Goal: Task Accomplishment & Management: Use online tool/utility

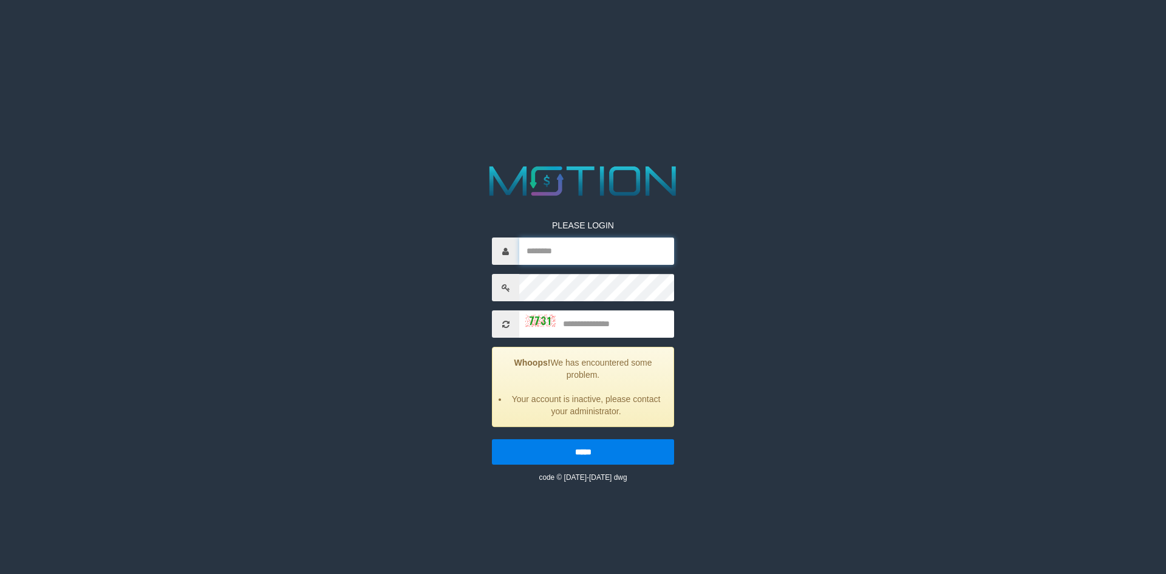
click at [565, 247] on input "text" at bounding box center [596, 250] width 155 height 27
type input "*********"
click at [623, 335] on input "text" at bounding box center [596, 323] width 155 height 27
type input "****"
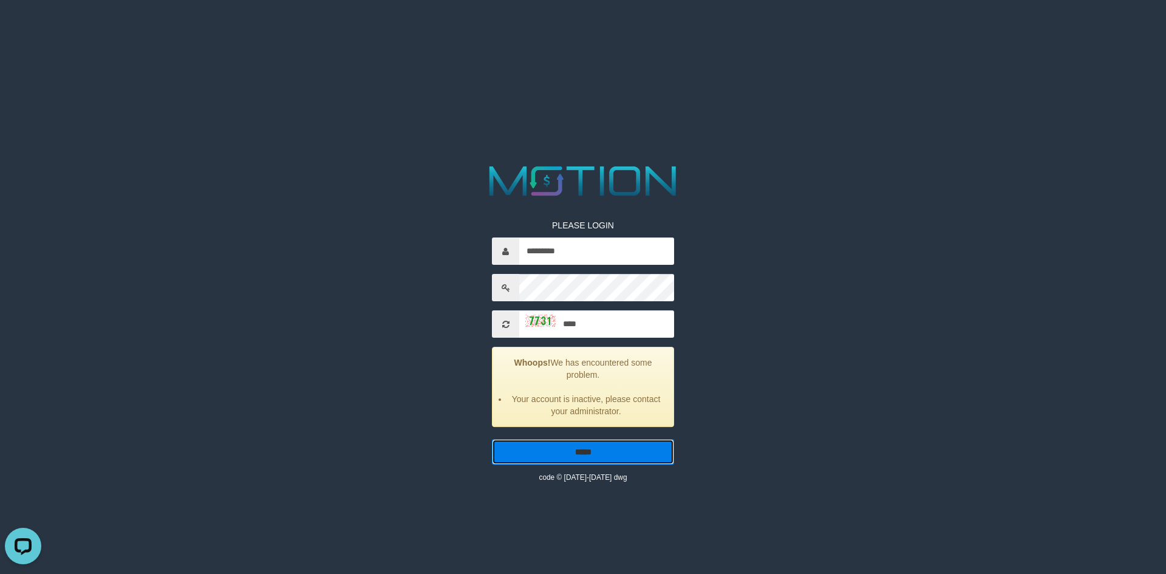
click at [570, 454] on input "*****" at bounding box center [583, 452] width 182 height 26
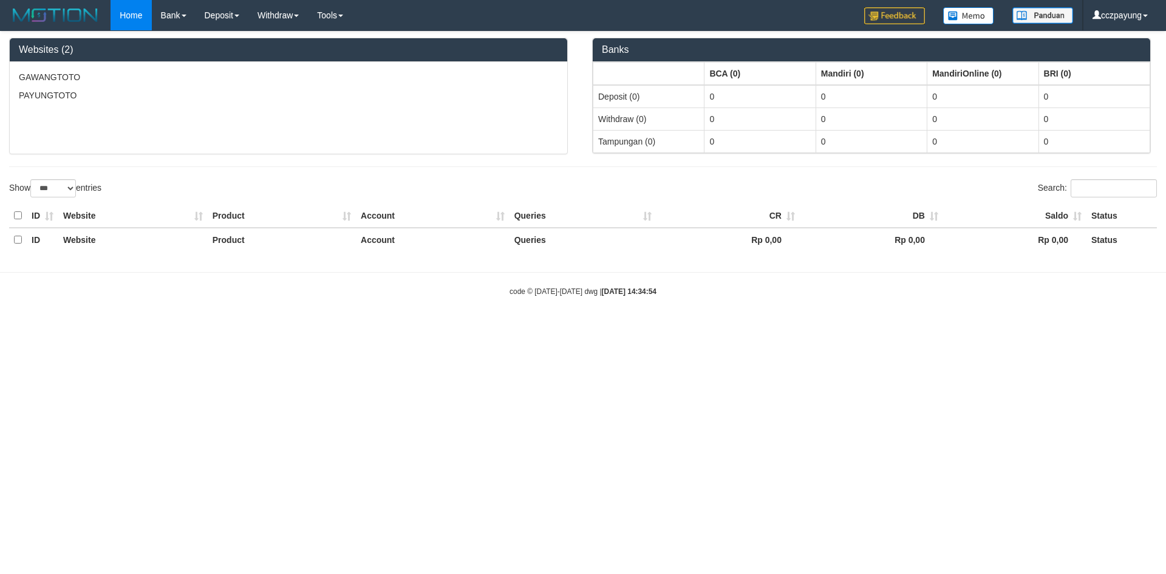
select select "***"
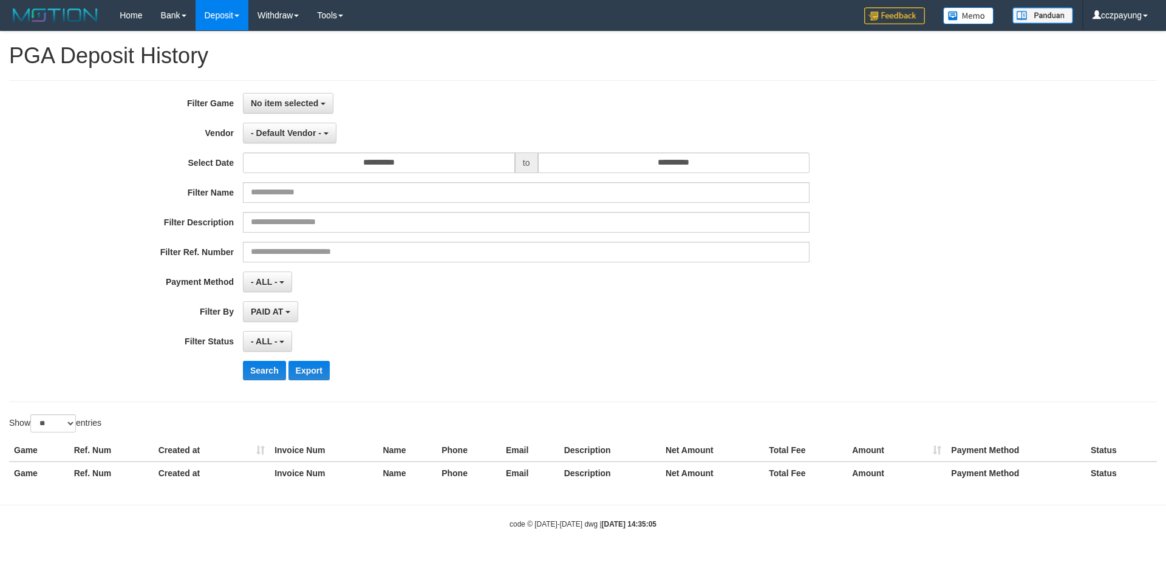
select select
select select "**"
drag, startPoint x: 408, startPoint y: 86, endPoint x: 375, endPoint y: 86, distance: 32.8
click at [408, 86] on div "**********" at bounding box center [583, 241] width 1148 height 322
click at [310, 96] on button "No item selected" at bounding box center [288, 103] width 90 height 21
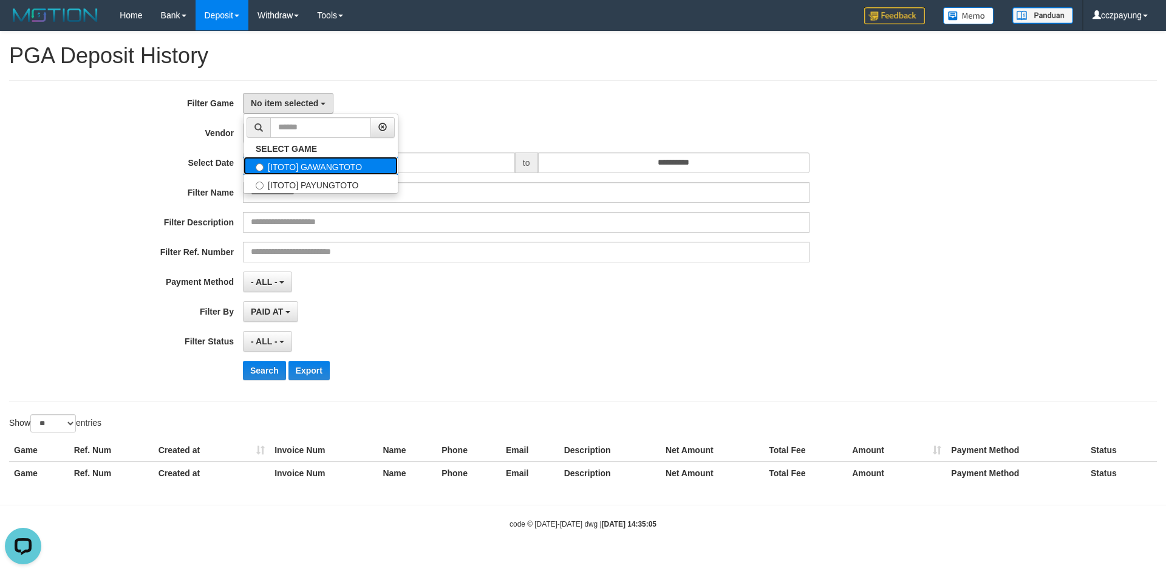
click at [318, 167] on label "[ITOTO] GAWANGTOTO" at bounding box center [321, 166] width 154 height 18
select select "****"
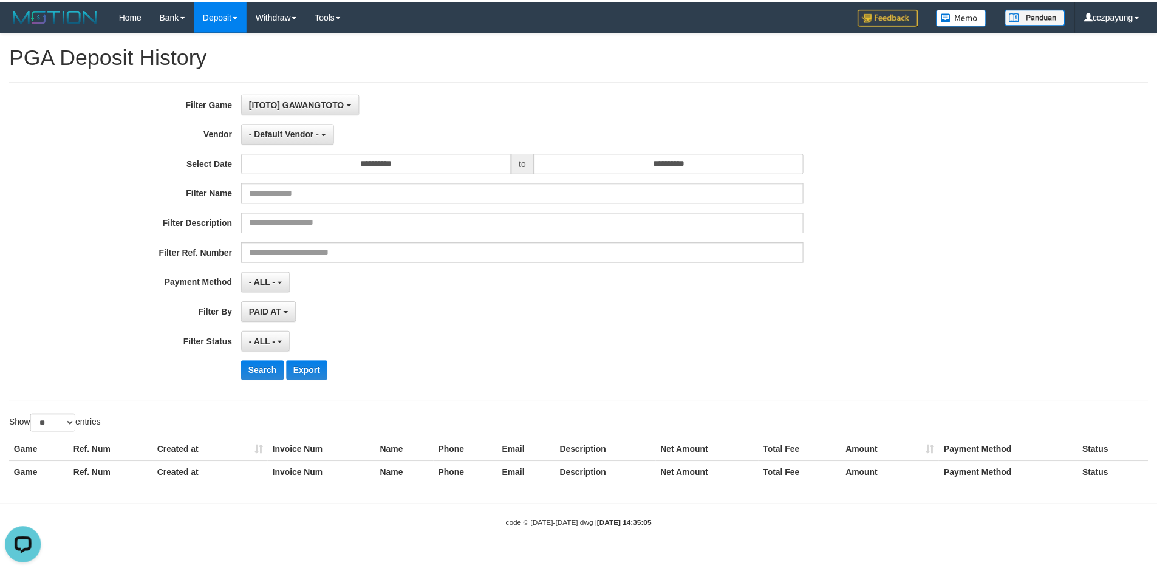
scroll to position [11, 0]
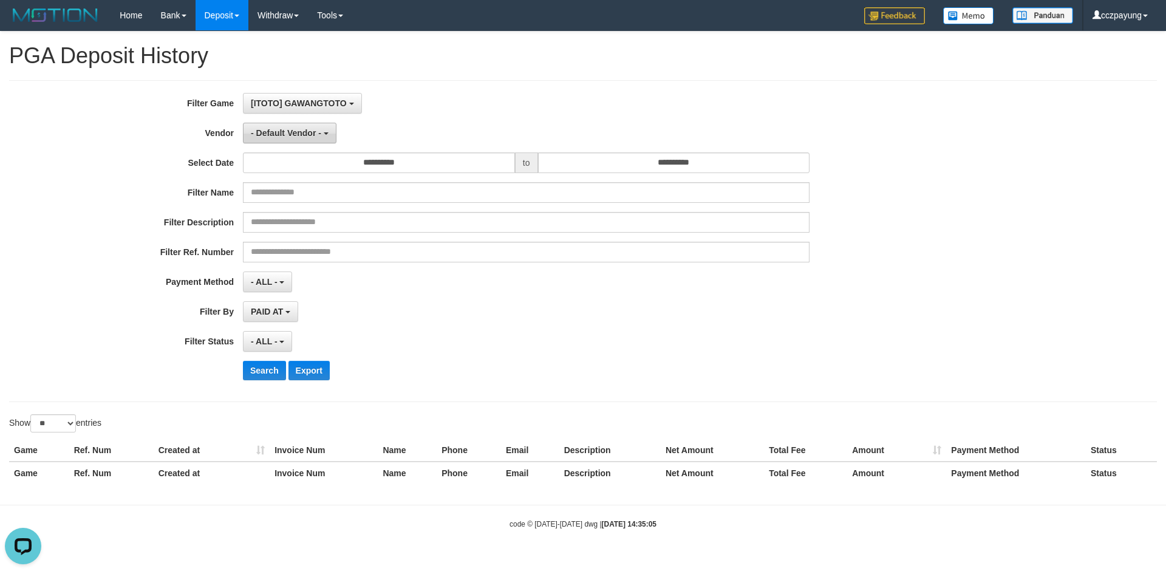
click at [302, 133] on span "- Default Vendor -" at bounding box center [286, 133] width 70 height 10
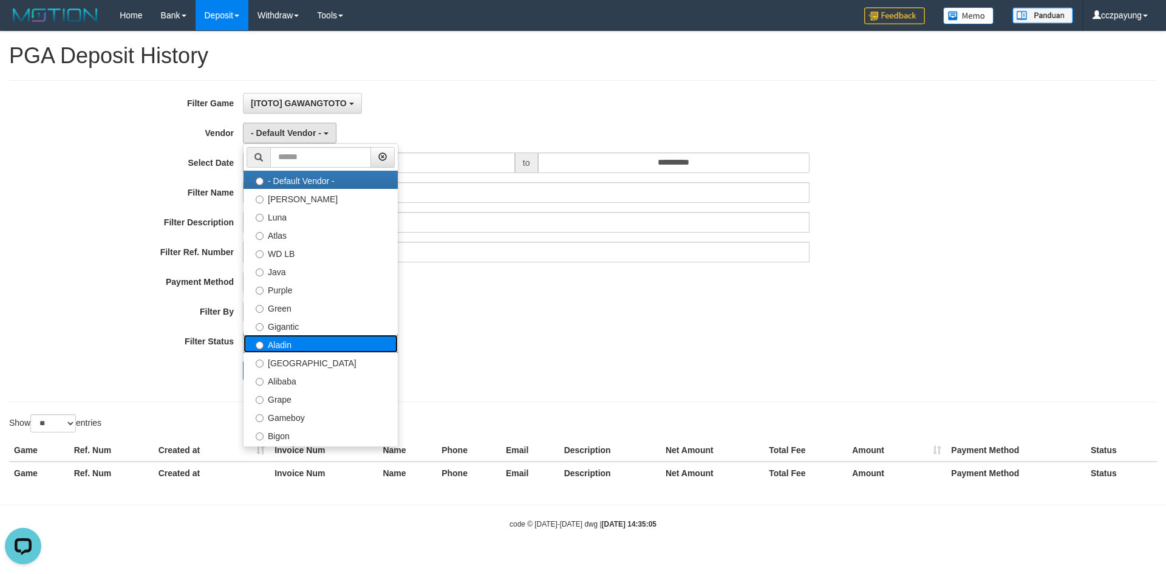
click at [339, 345] on label "Aladin" at bounding box center [321, 344] width 154 height 18
select select "**********"
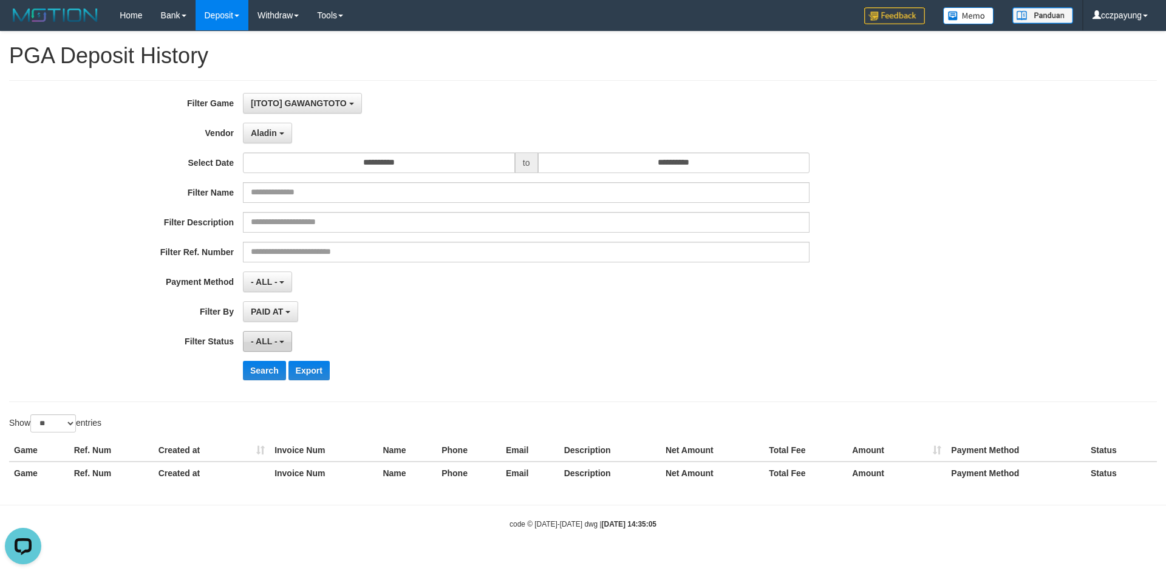
click at [266, 340] on span "- ALL -" at bounding box center [264, 341] width 27 height 10
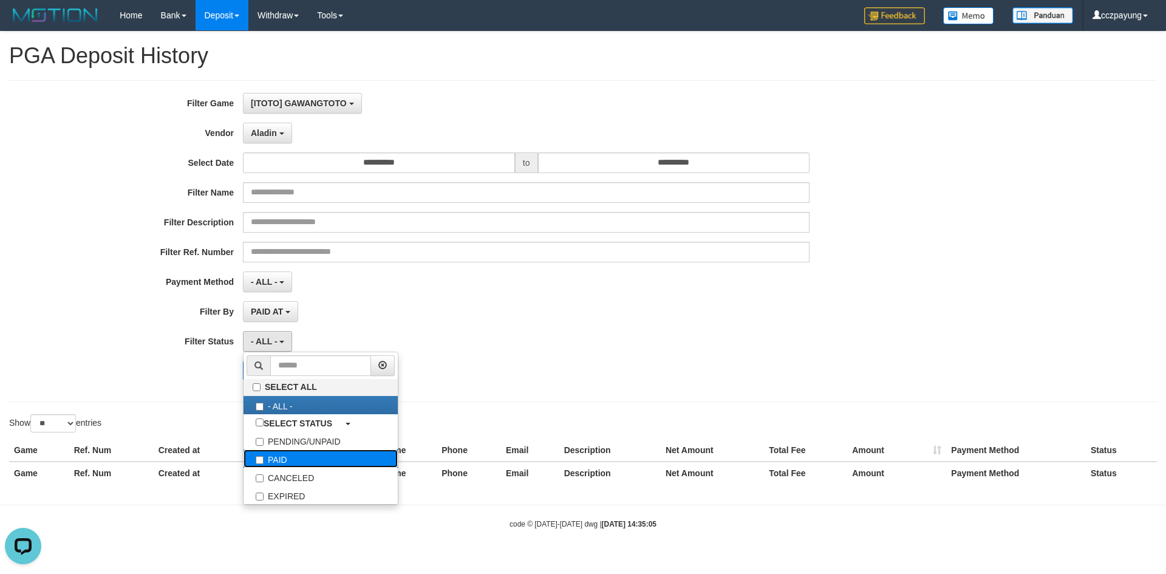
click at [255, 460] on label "PAID" at bounding box center [321, 458] width 154 height 18
select select "*"
click at [537, 374] on div "Search Export" at bounding box center [607, 370] width 729 height 19
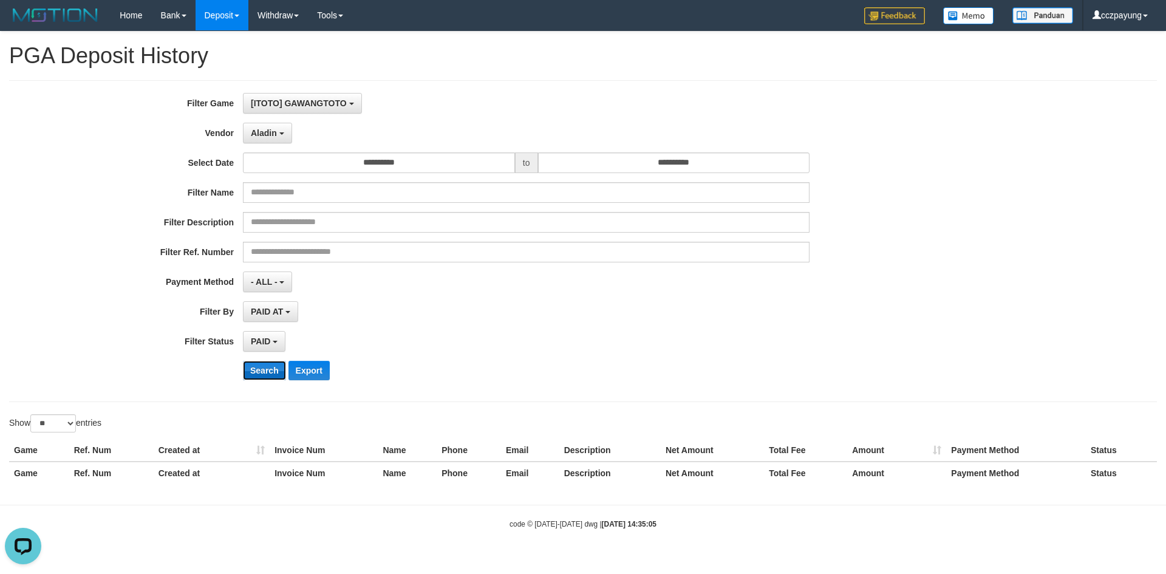
click at [268, 366] on button "Search" at bounding box center [264, 370] width 43 height 19
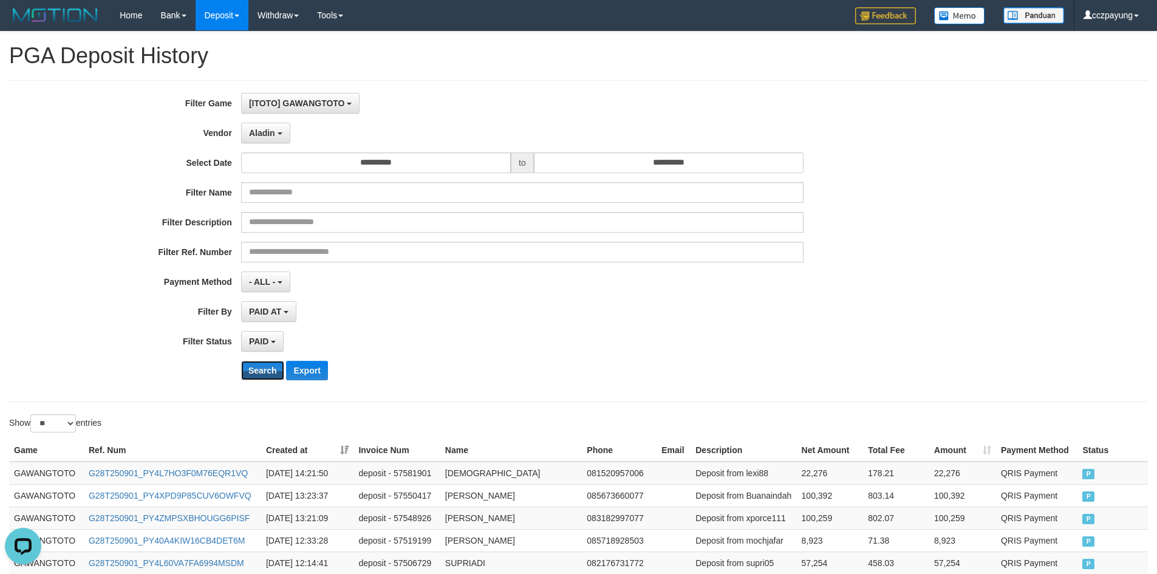
scroll to position [547, 0]
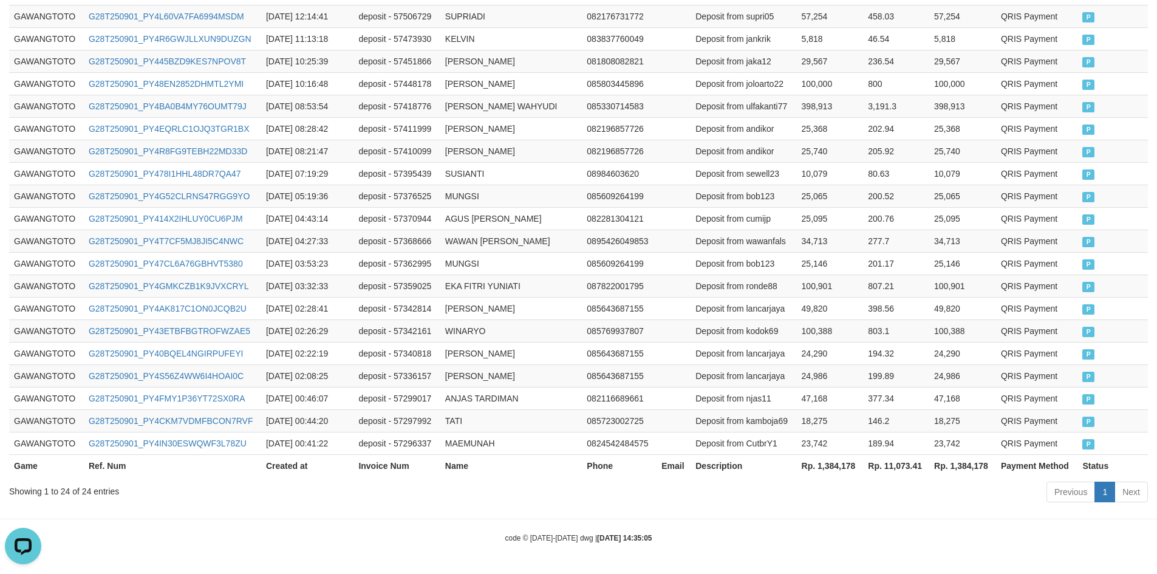
click at [968, 465] on th "Rp. 1,384,178" at bounding box center [962, 465] width 67 height 22
copy th "1,384,178"
click at [899, 466] on th "Rp. 11,073.41" at bounding box center [896, 465] width 66 height 22
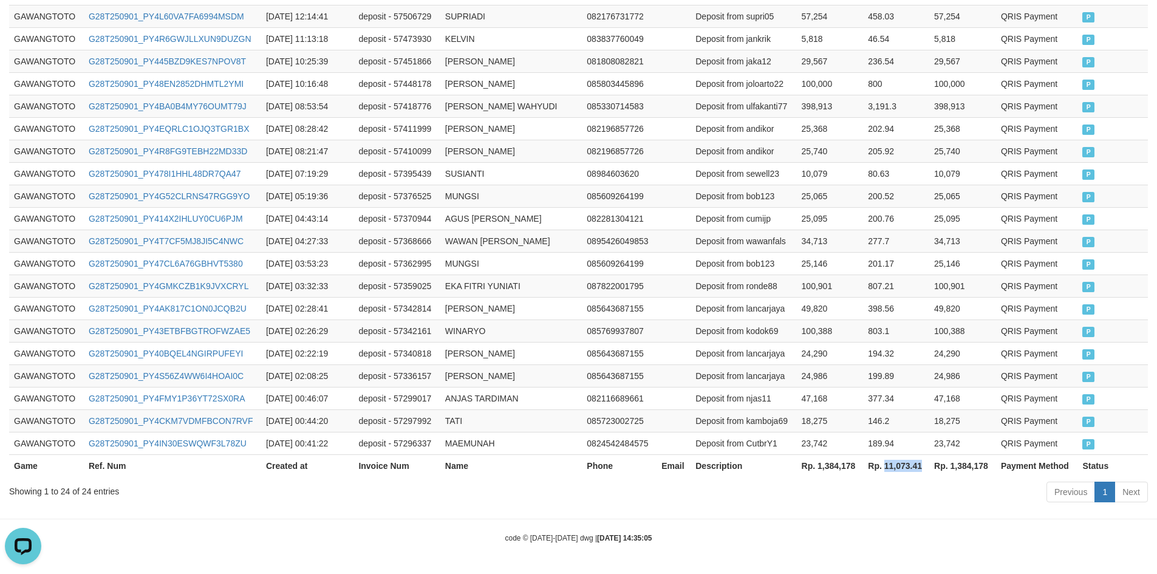
copy th "11,073.41"
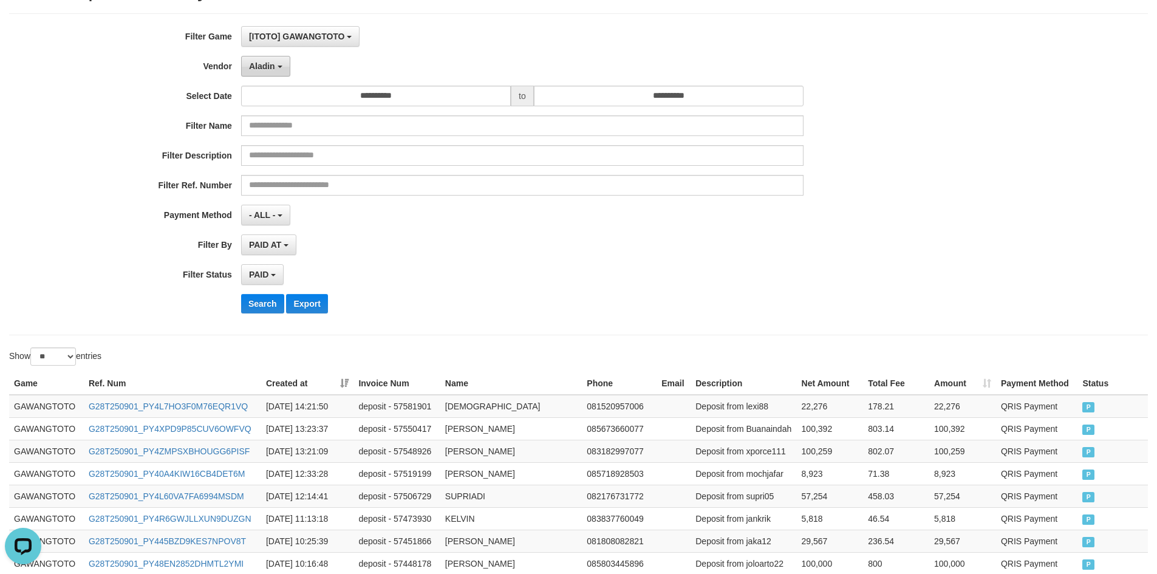
scroll to position [61, 0]
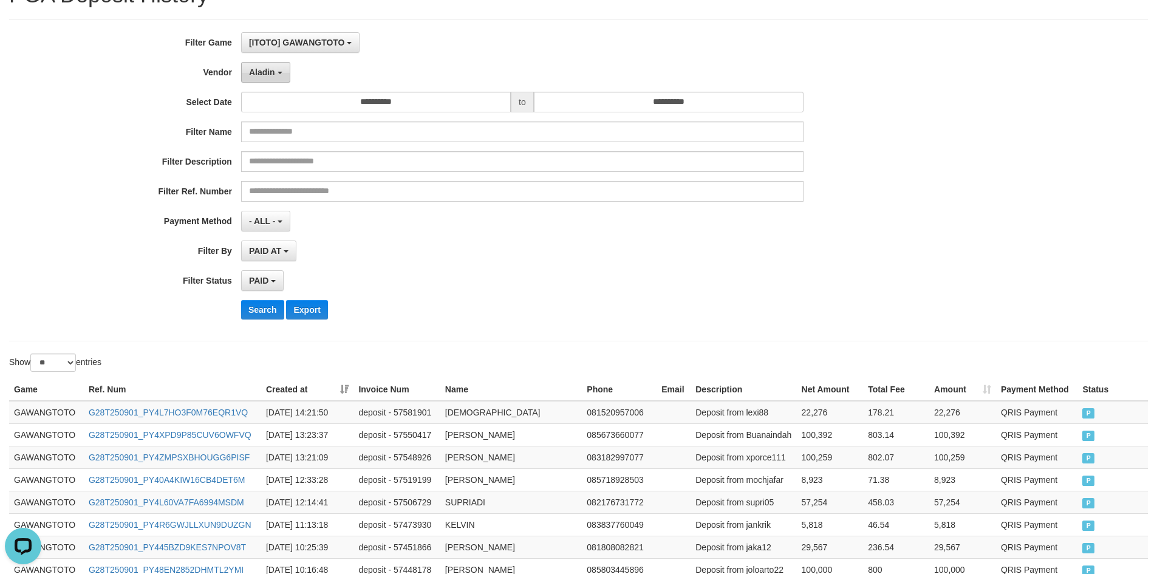
click at [256, 70] on span "Aladin" at bounding box center [262, 72] width 26 height 10
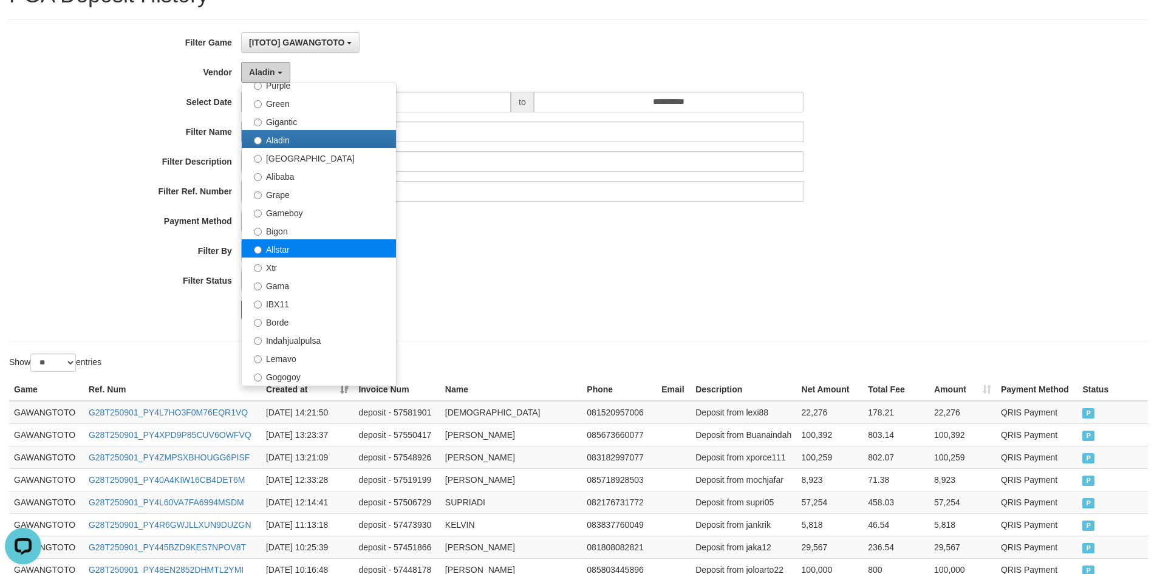
scroll to position [162, 0]
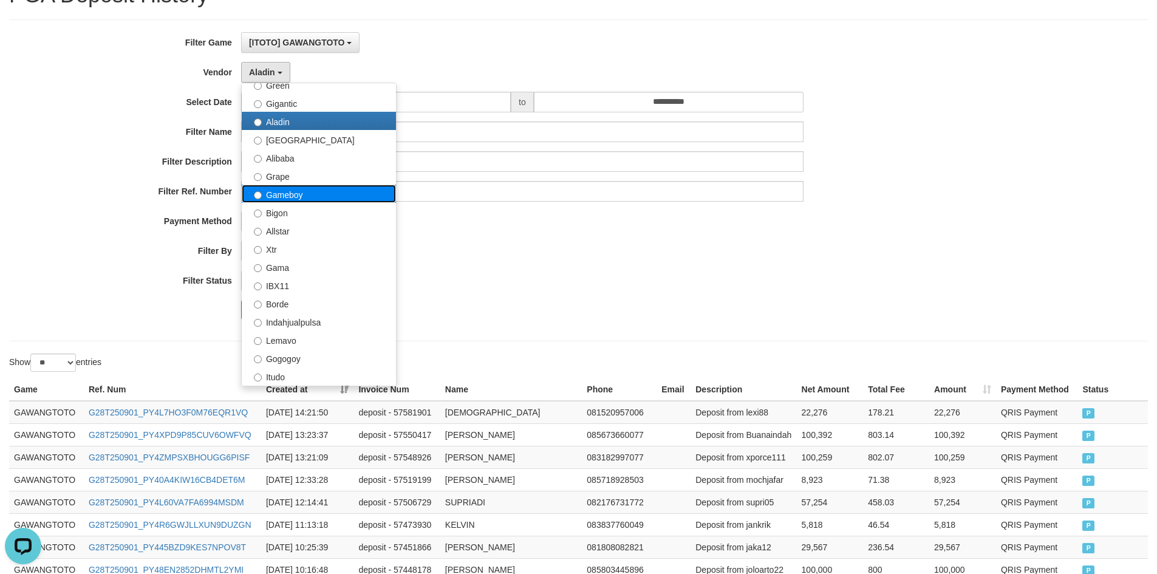
click at [298, 196] on label "Gameboy" at bounding box center [319, 194] width 154 height 18
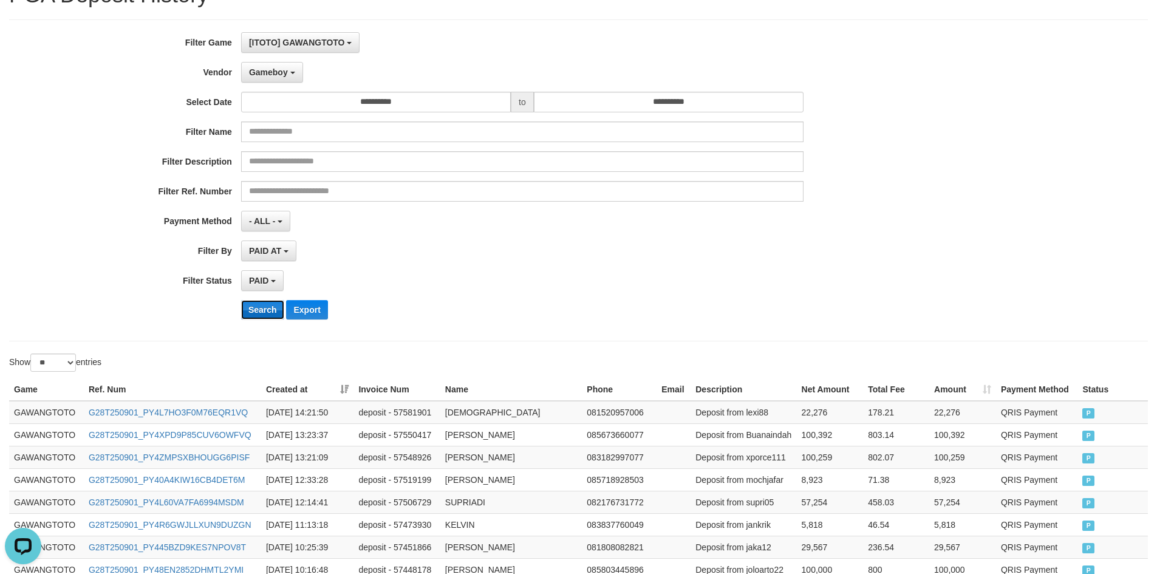
drag, startPoint x: 270, startPoint y: 307, endPoint x: 279, endPoint y: 300, distance: 11.3
click at [271, 307] on button "Search" at bounding box center [262, 309] width 43 height 19
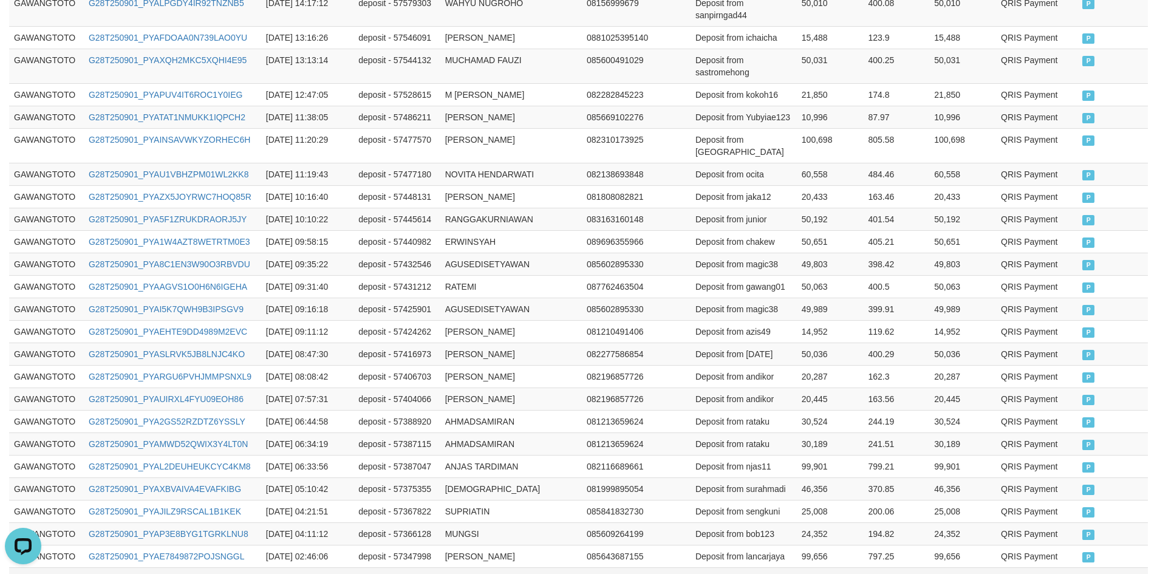
scroll to position [593, 0]
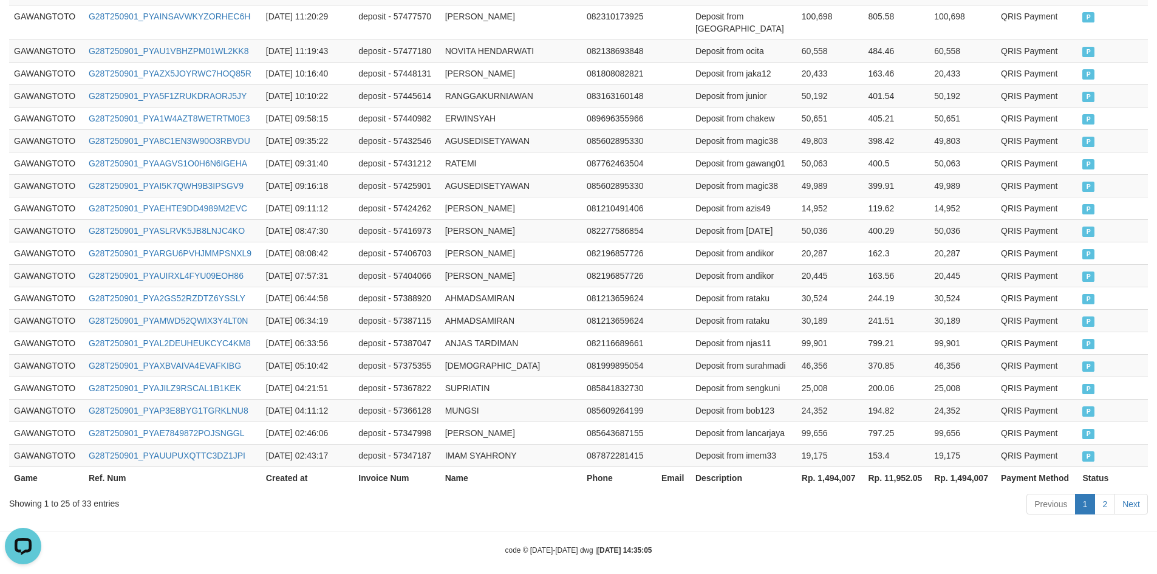
click at [961, 469] on th "Rp. 1,494,007" at bounding box center [962, 477] width 67 height 22
copy th "1,494,007"
click at [895, 466] on th "Rp. 11,952.05" at bounding box center [897, 477] width 66 height 22
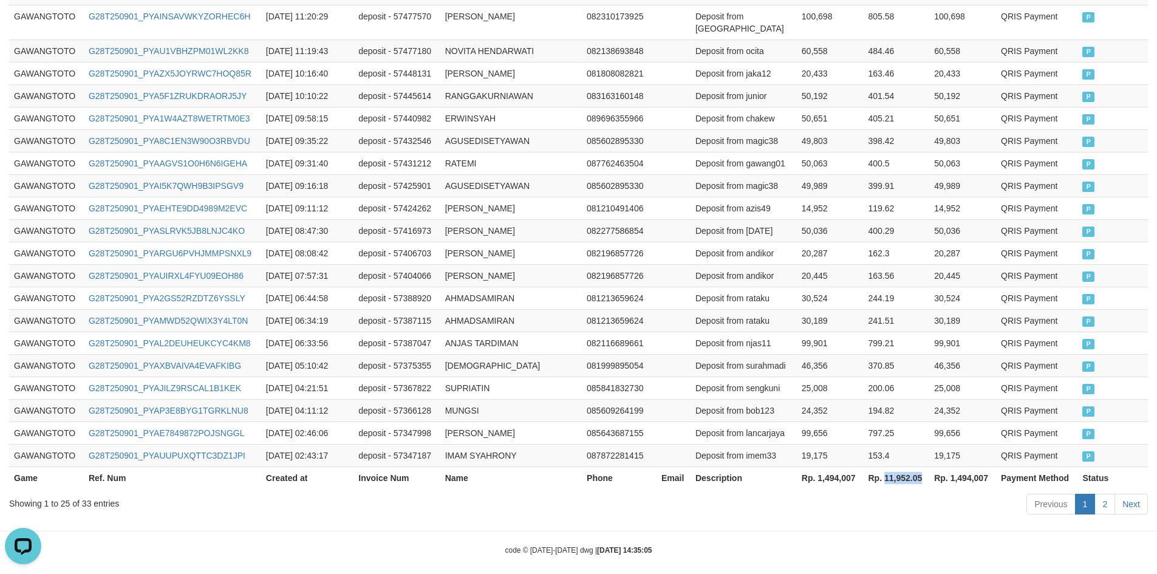
copy th "11,952.05"
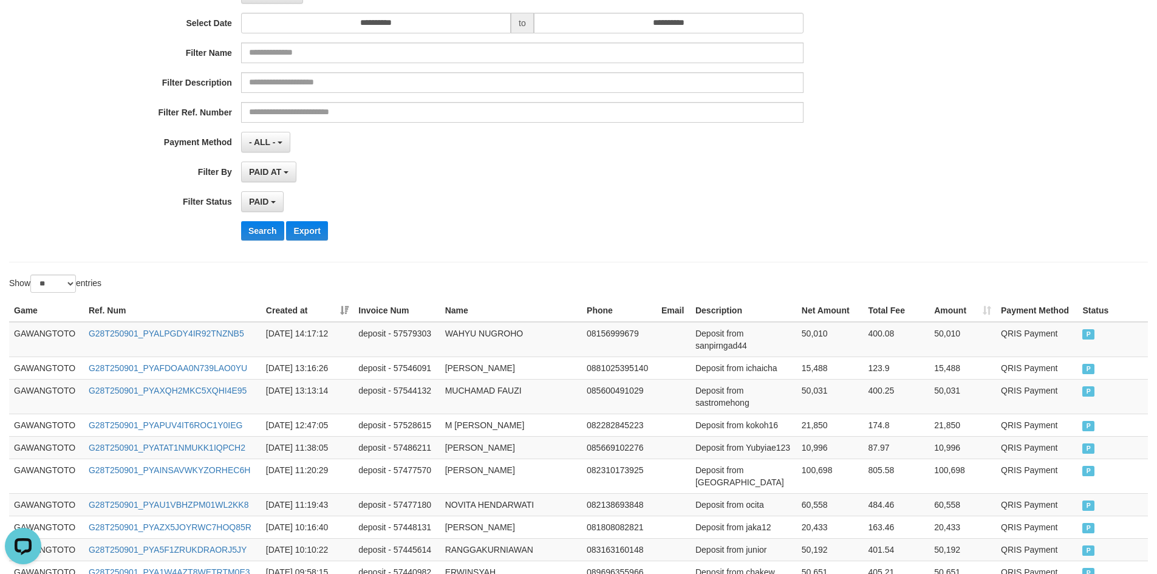
scroll to position [67, 0]
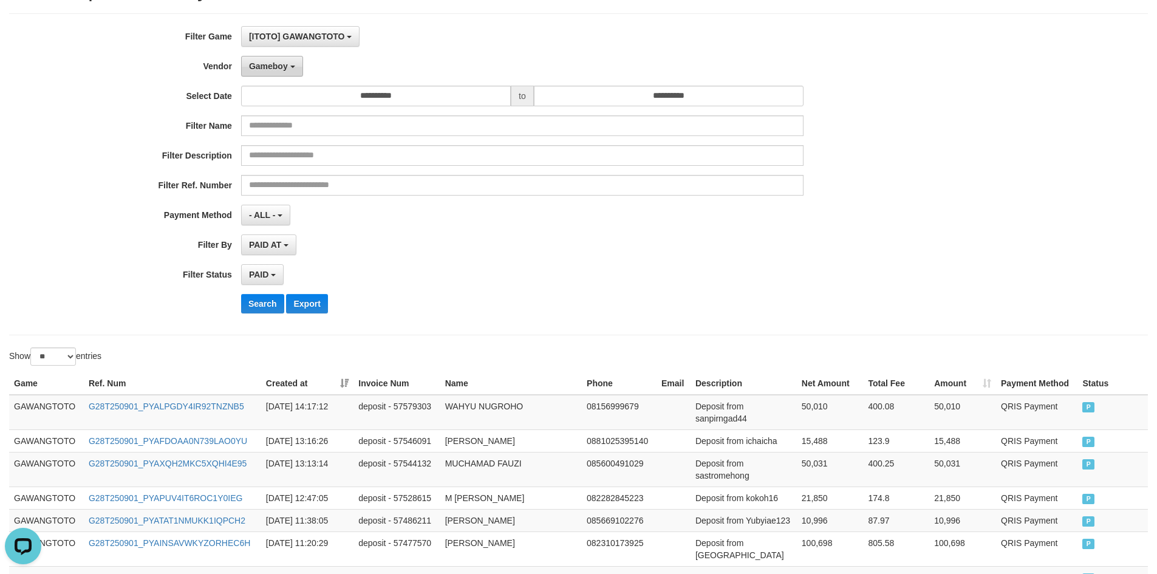
drag, startPoint x: 278, startPoint y: 59, endPoint x: 277, endPoint y: 66, distance: 6.7
click at [278, 59] on button "Gameboy" at bounding box center [272, 66] width 62 height 21
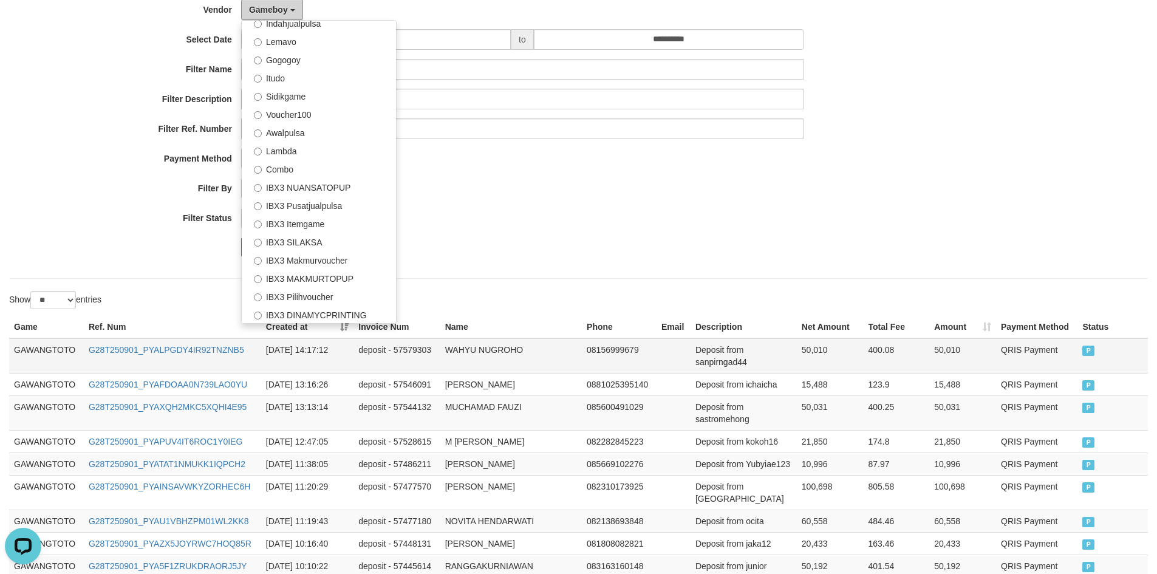
scroll to position [229, 0]
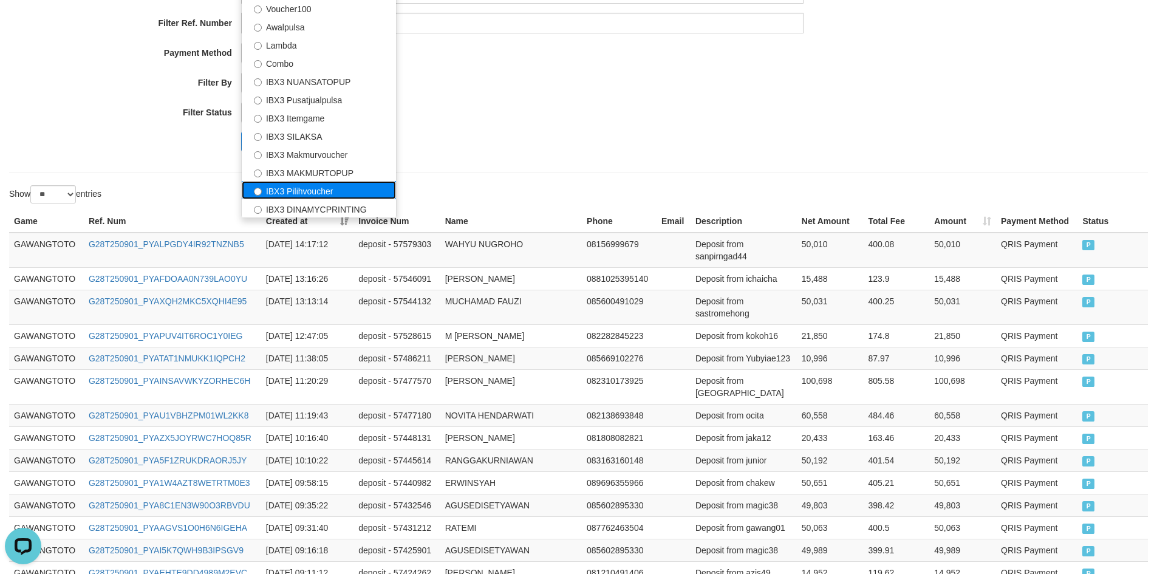
click at [330, 194] on label "IBX3 Pilihvoucher" at bounding box center [319, 190] width 154 height 18
select select "**********"
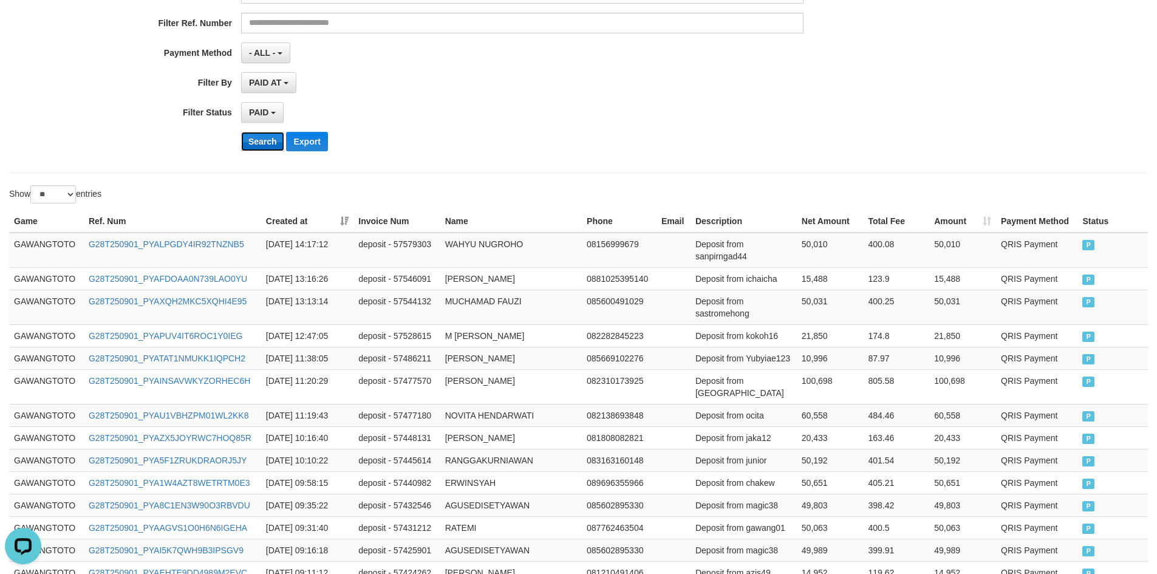
click at [275, 138] on button "Search" at bounding box center [262, 141] width 43 height 19
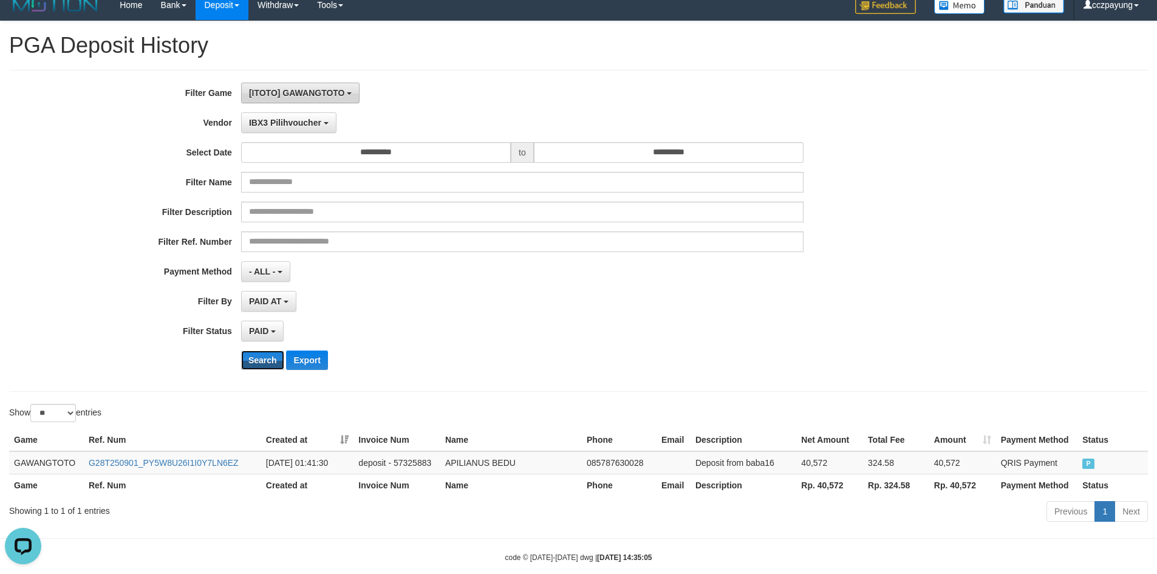
scroll to position [0, 0]
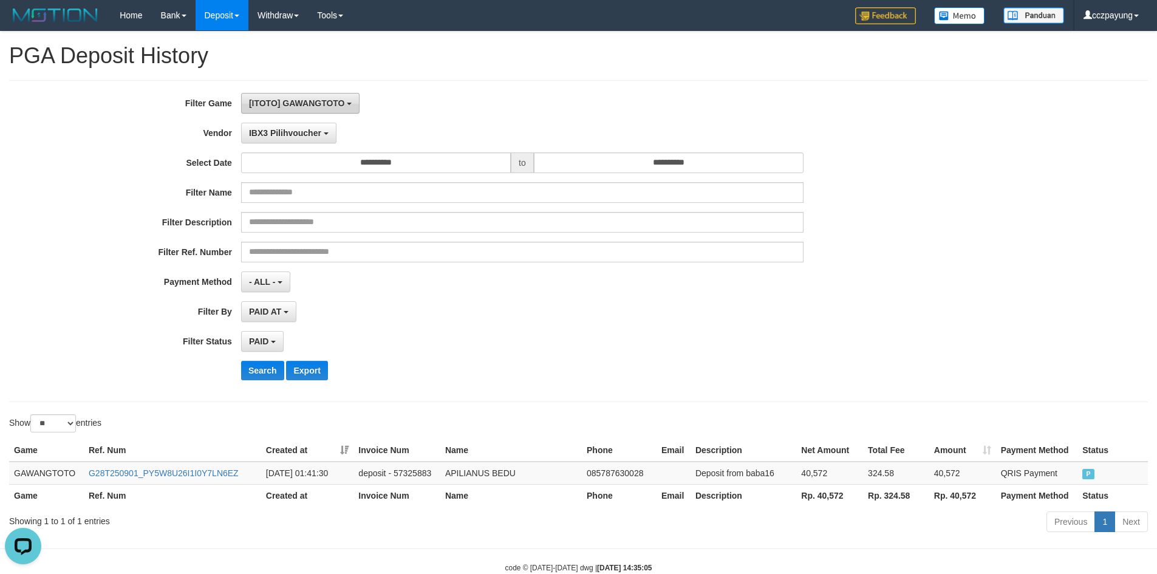
click at [301, 100] on span "[ITOTO] GAWANGTOTO" at bounding box center [297, 103] width 96 height 10
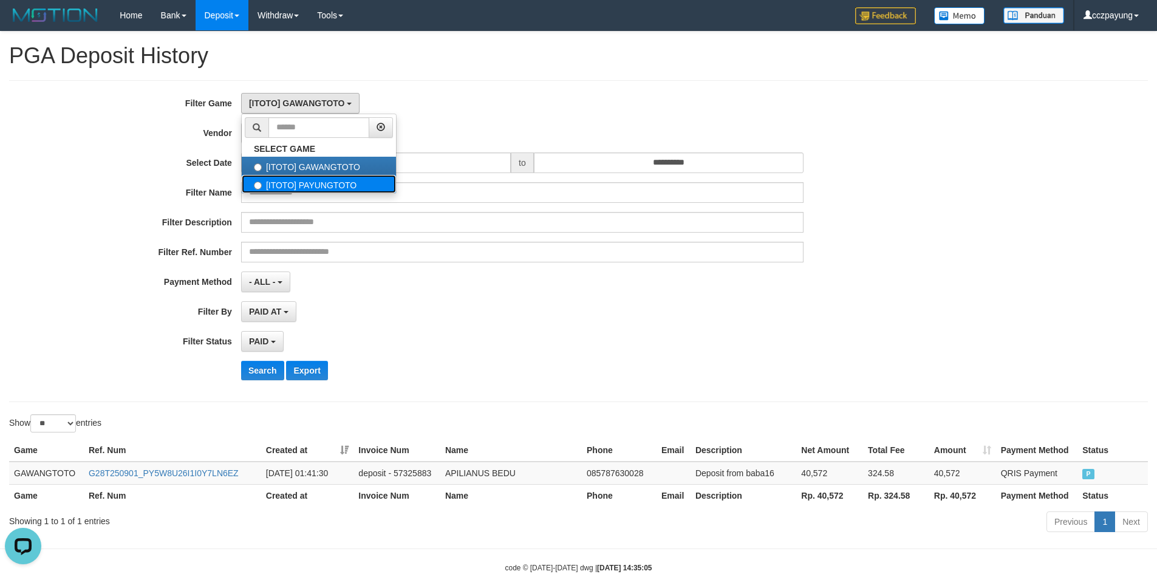
click at [315, 182] on label "[ITOTO] PAYUNGTOTO" at bounding box center [319, 184] width 154 height 18
select select "****"
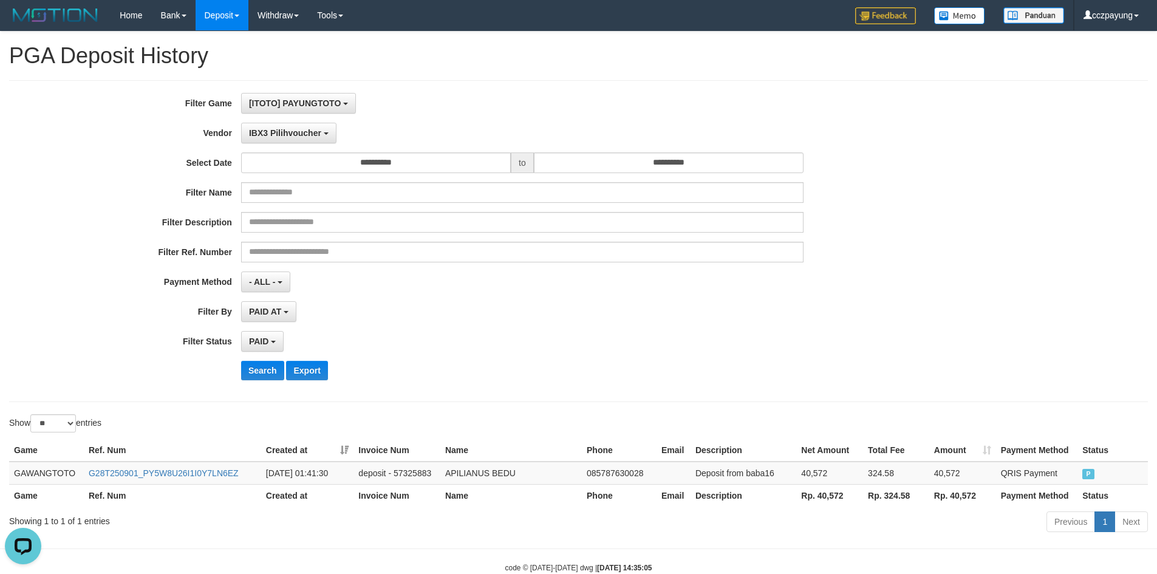
scroll to position [21, 0]
click at [266, 374] on button "Search" at bounding box center [262, 370] width 43 height 19
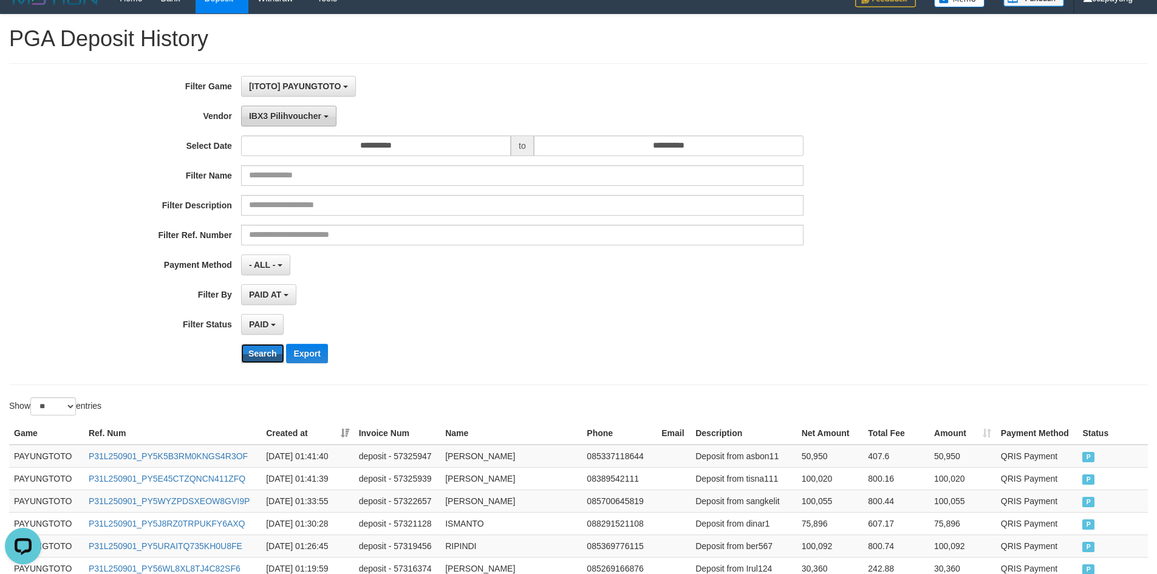
scroll to position [0, 0]
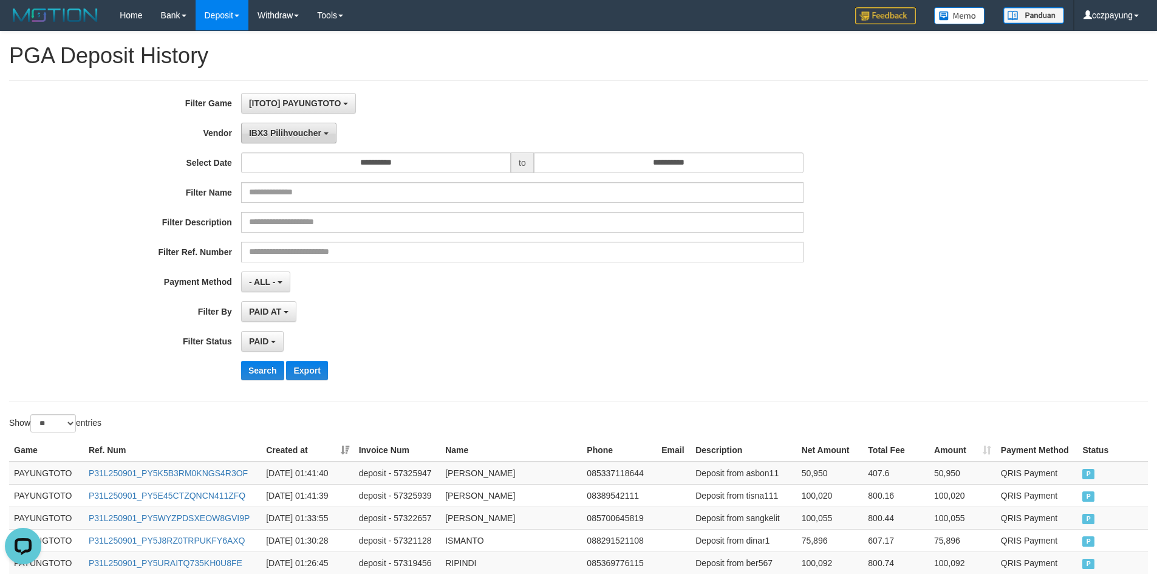
click at [304, 138] on button "IBX3 Pilihvoucher" at bounding box center [288, 133] width 95 height 21
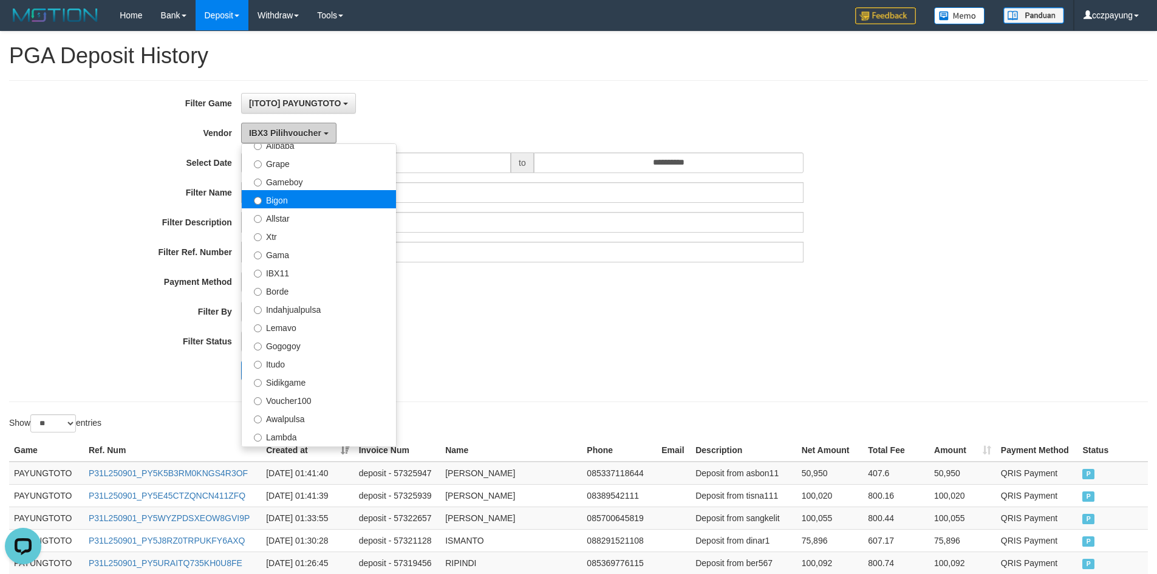
scroll to position [115, 0]
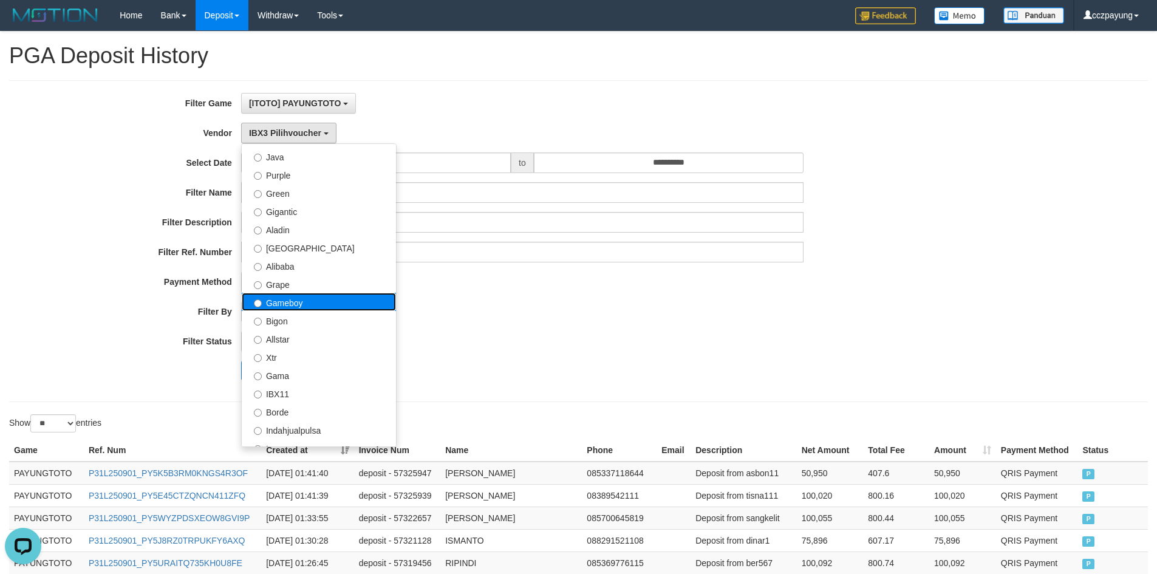
click at [288, 307] on label "Gameboy" at bounding box center [319, 302] width 154 height 18
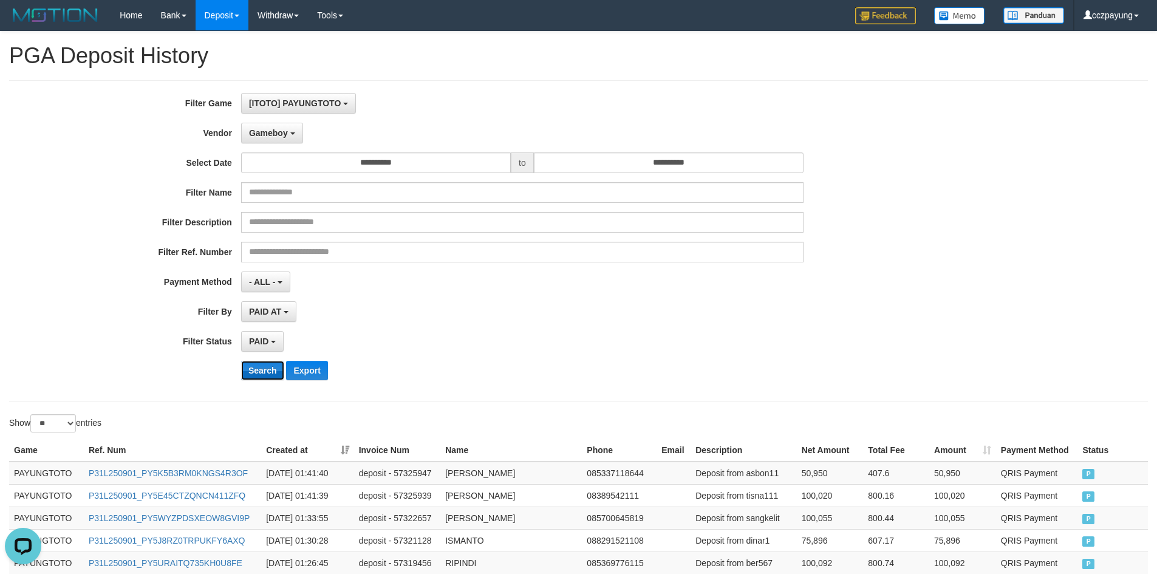
click at [270, 374] on button "Search" at bounding box center [262, 370] width 43 height 19
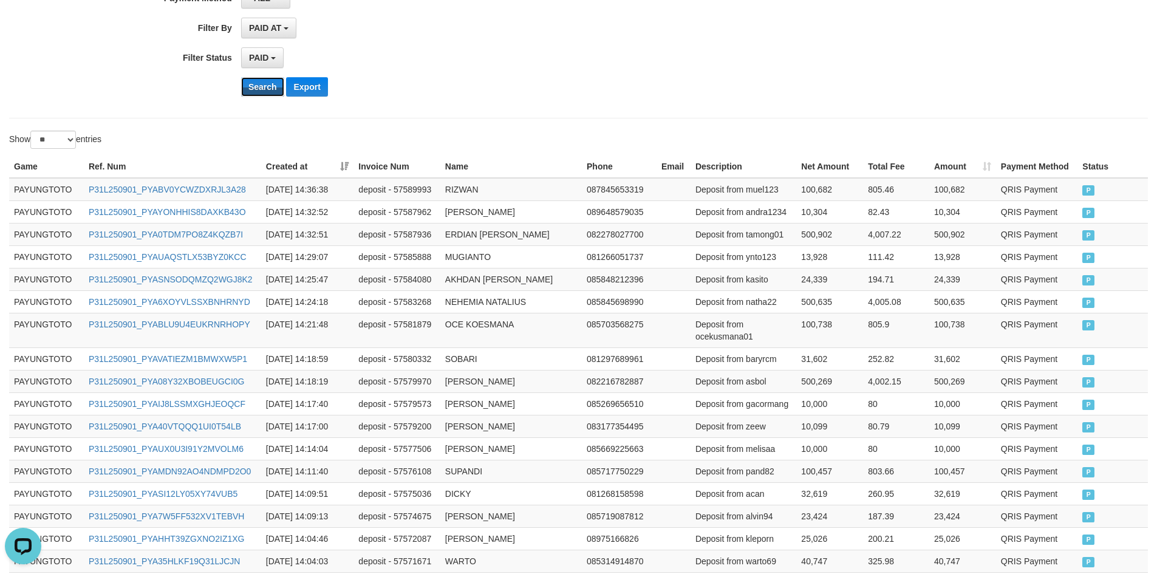
scroll to position [567, 0]
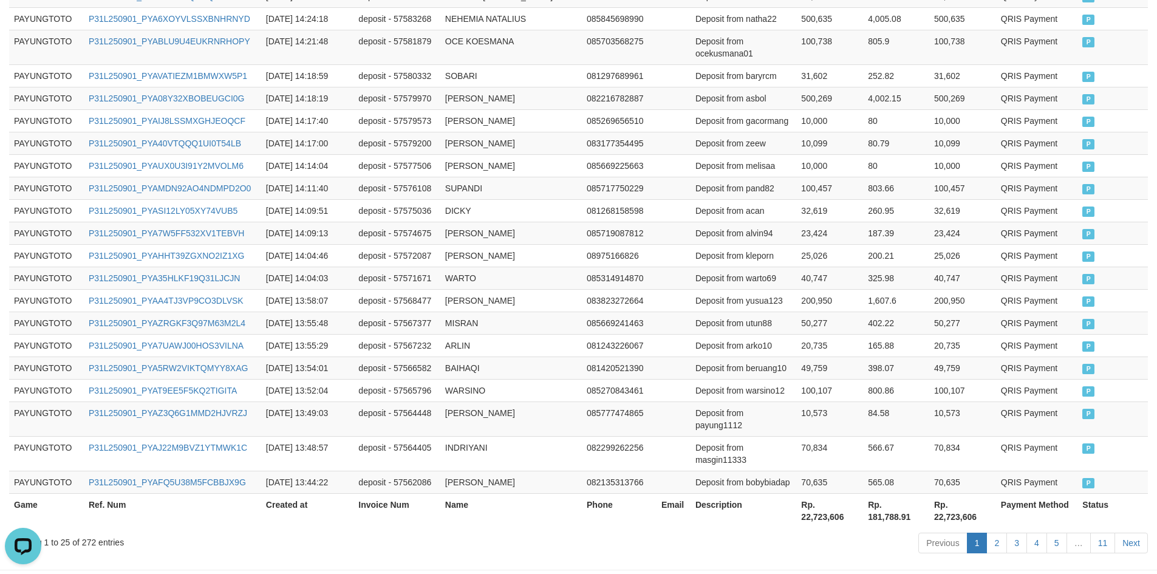
click at [960, 503] on th "Rp. 22,723,606" at bounding box center [962, 510] width 67 height 35
copy th "22,723,606"
click at [879, 500] on th "Rp. 181,788.91" at bounding box center [896, 510] width 66 height 35
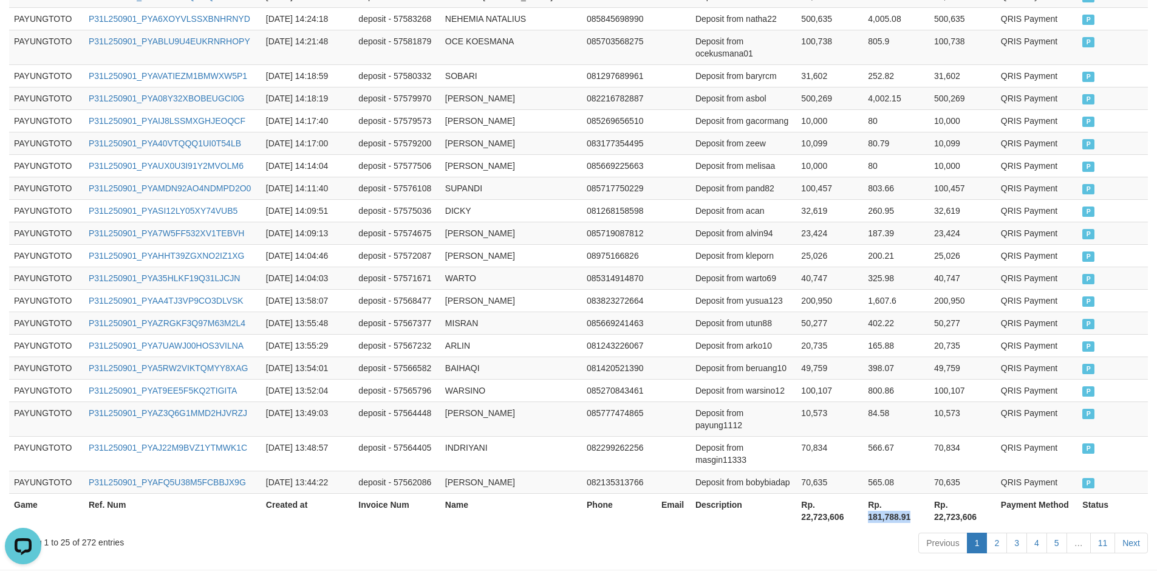
copy th "181,788.91"
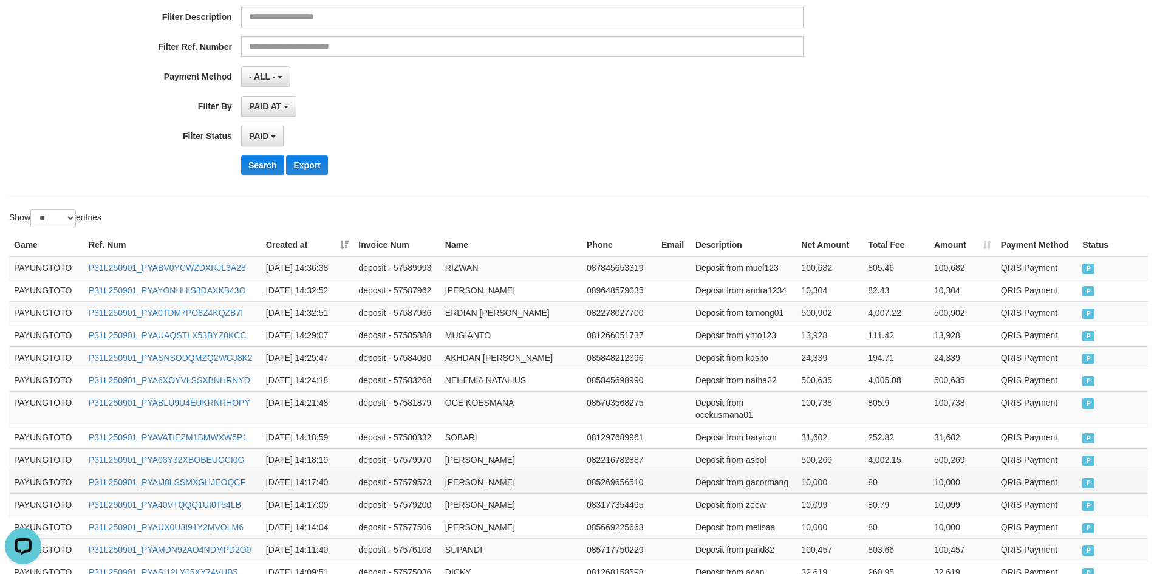
scroll to position [41, 0]
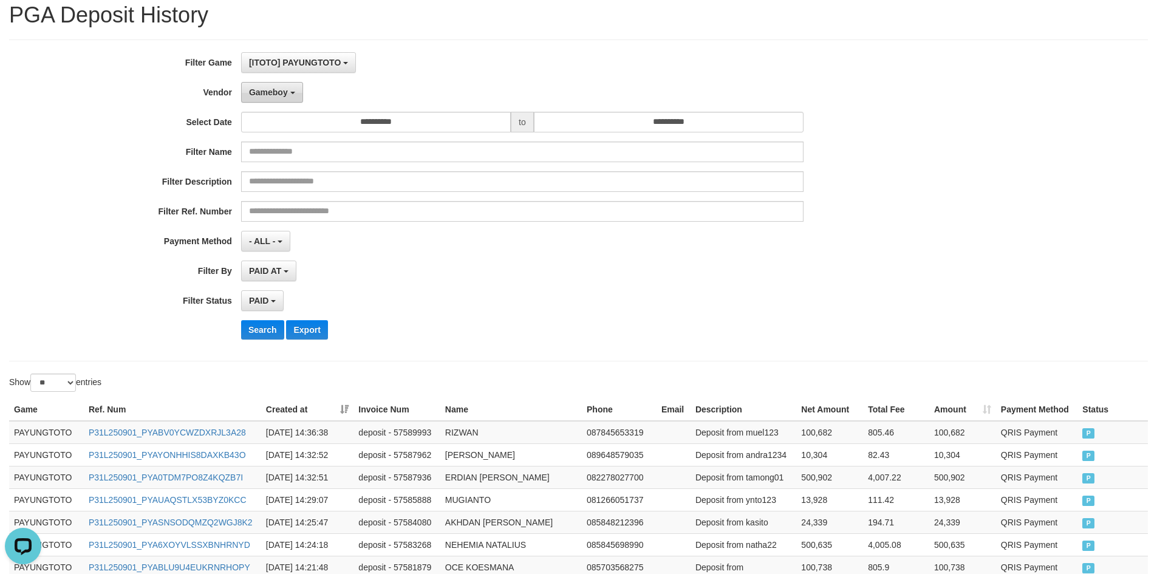
click at [273, 94] on span "Gameboy" at bounding box center [268, 92] width 39 height 10
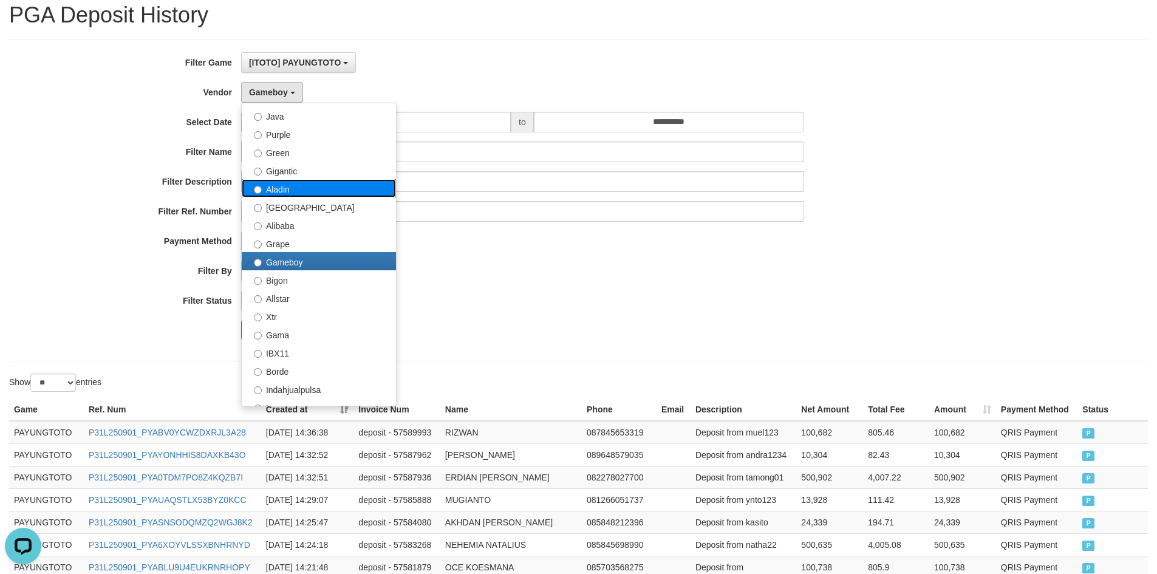
click at [305, 184] on label "Aladin" at bounding box center [319, 188] width 154 height 18
select select "**********"
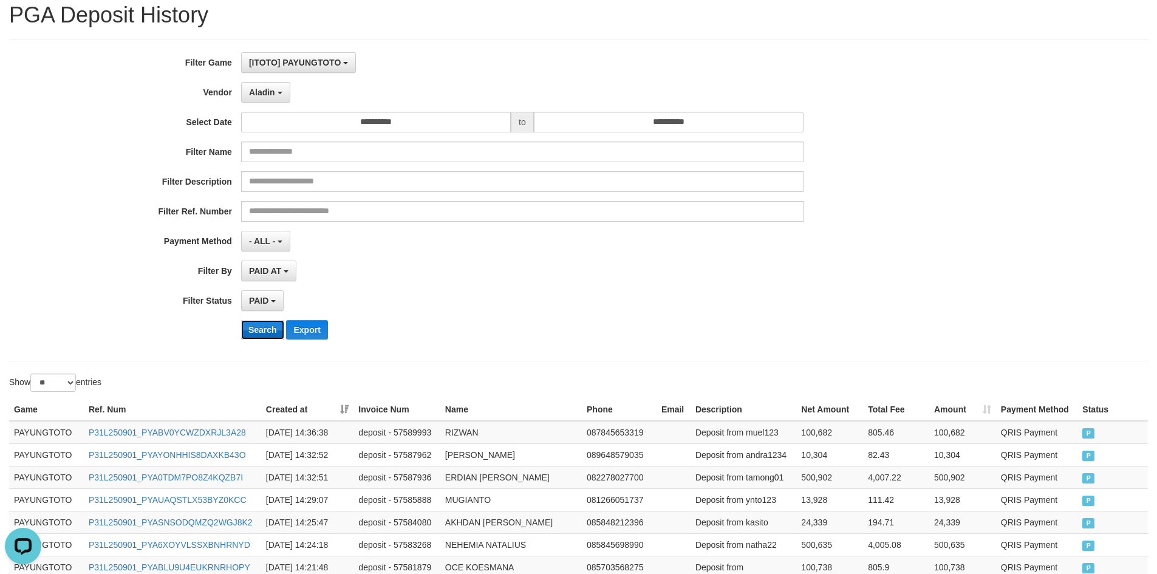
click at [262, 329] on button "Search" at bounding box center [262, 329] width 43 height 19
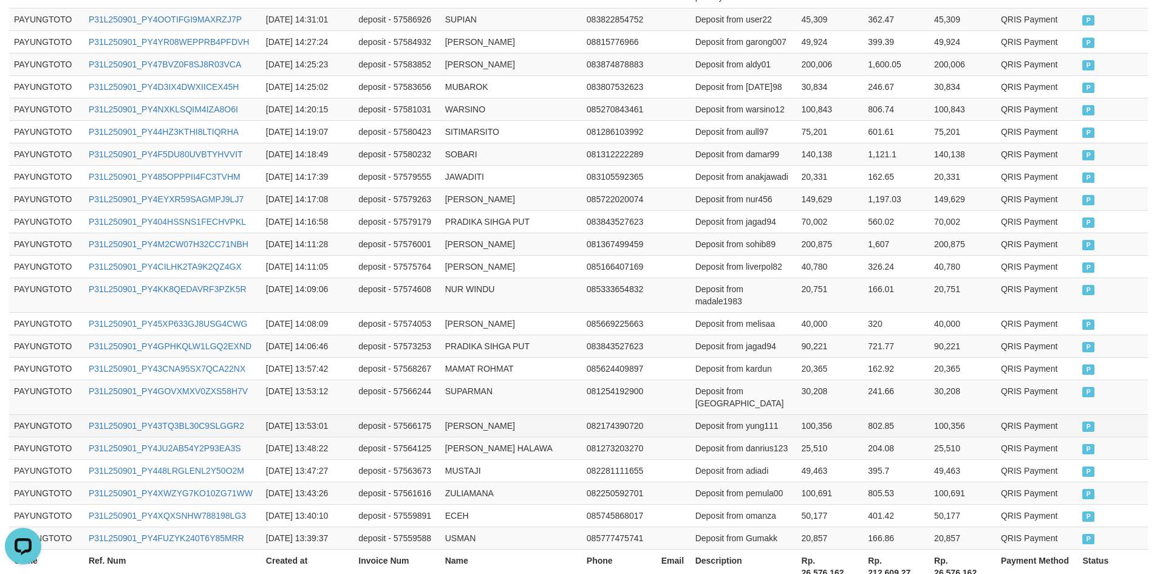
scroll to position [606, 0]
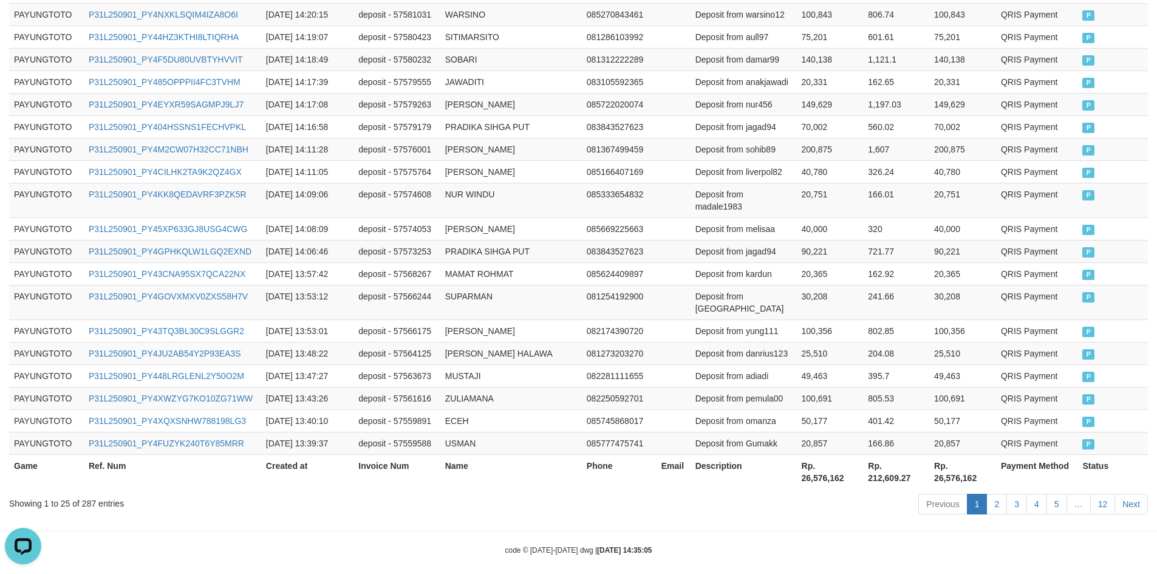
click at [954, 463] on th "Rp. 26,576,162" at bounding box center [962, 471] width 67 height 35
copy th "26,576,162"
click at [887, 462] on th "Rp. 212,609.27" at bounding box center [896, 471] width 66 height 35
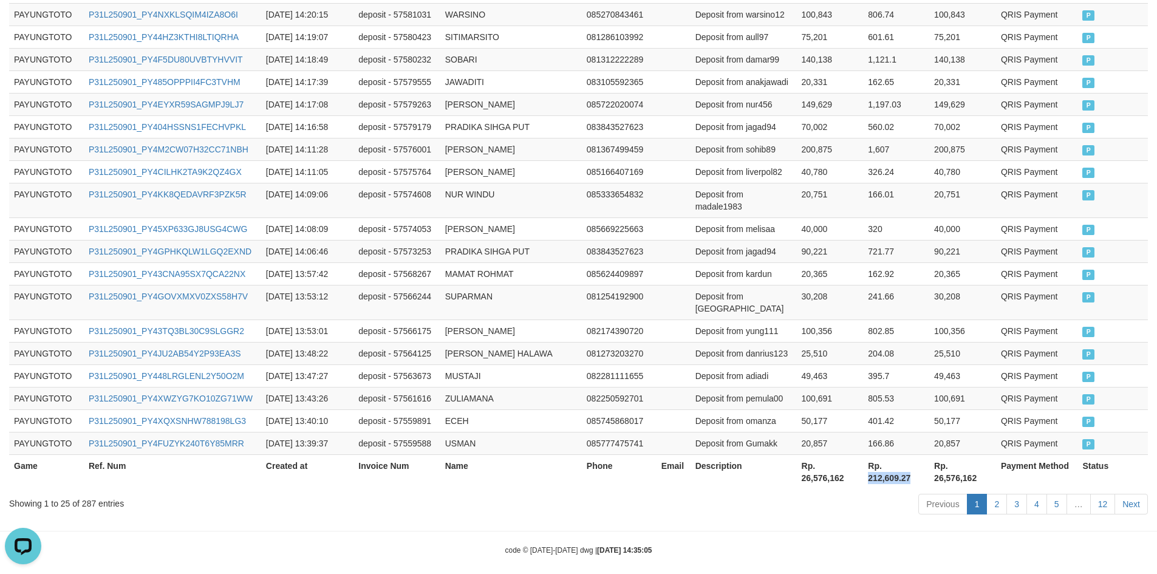
copy th "212,609.27"
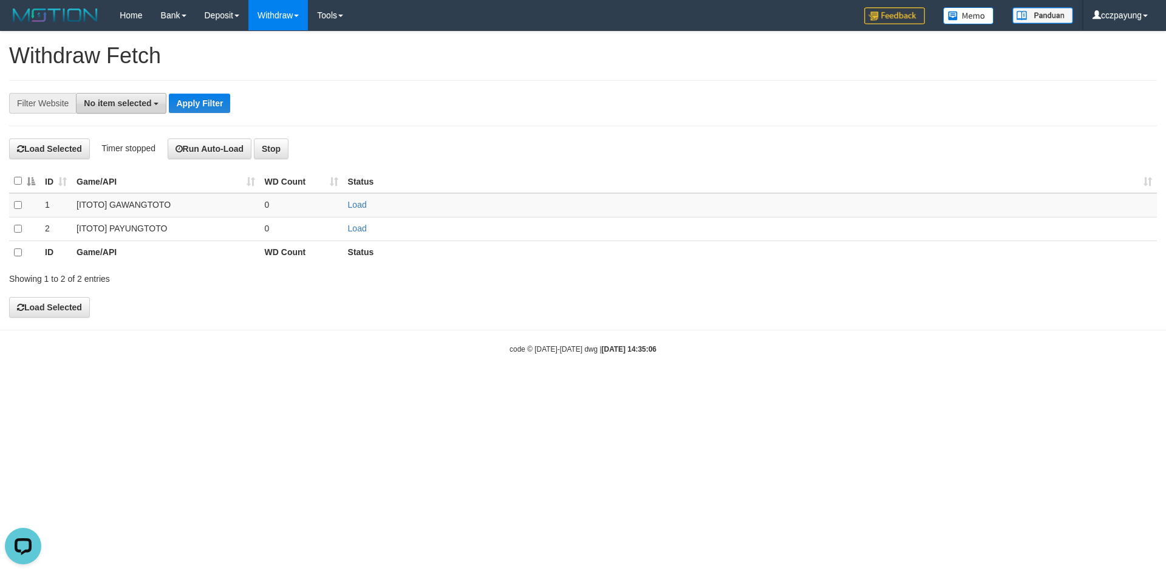
click at [100, 100] on span "No item selected" at bounding box center [117, 103] width 67 height 10
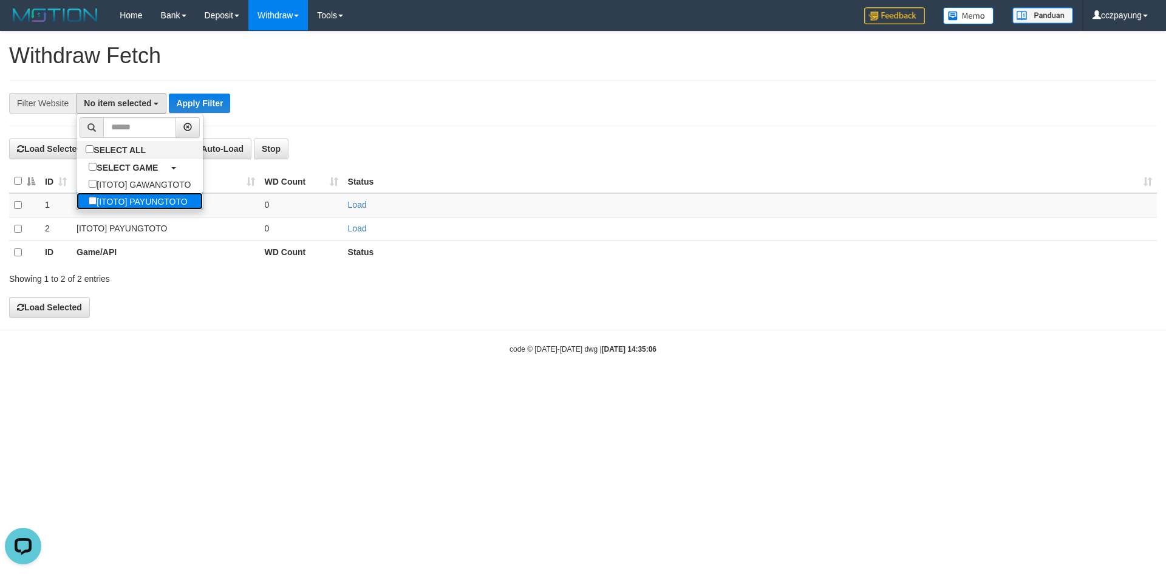
click at [119, 197] on label "[ITOTO] PAYUNGTOTO" at bounding box center [138, 201] width 123 height 17
select select "****"
click at [232, 103] on button "Apply Filter" at bounding box center [224, 103] width 61 height 19
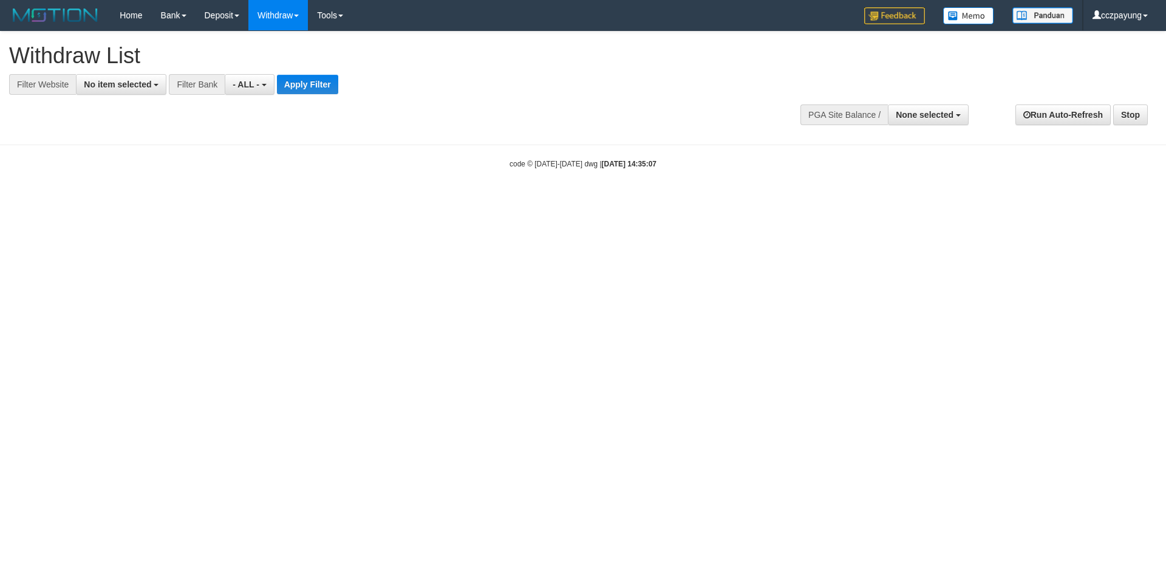
select select
click at [123, 84] on span "No item selected" at bounding box center [117, 85] width 67 height 10
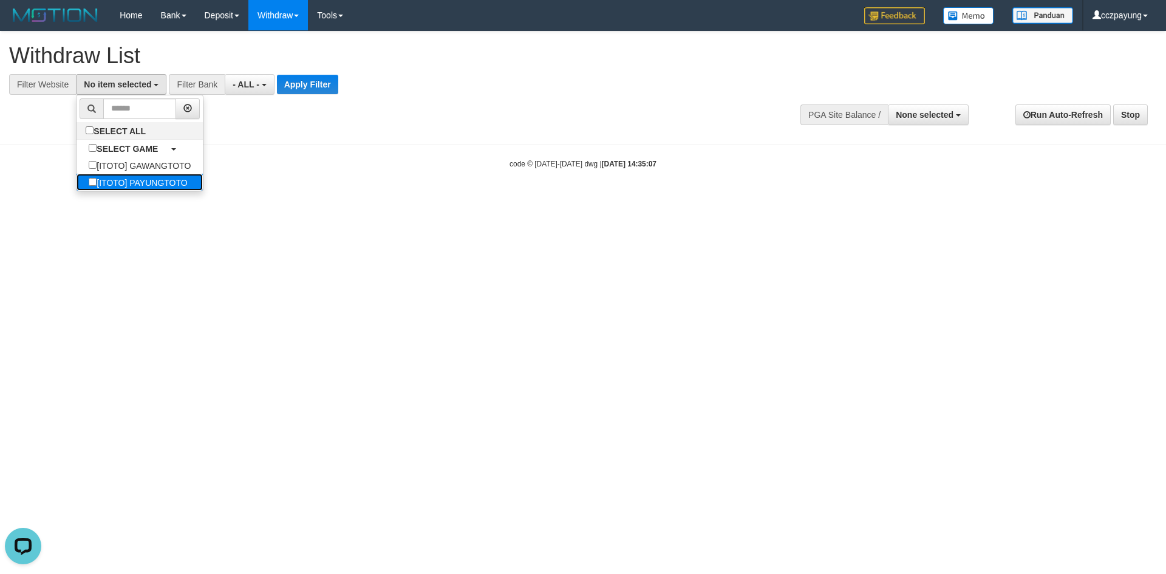
click at [134, 183] on label "[ITOTO] PAYUNGTOTO" at bounding box center [138, 182] width 123 height 17
select select "****"
click at [329, 85] on button "Apply Filter" at bounding box center [331, 84] width 61 height 19
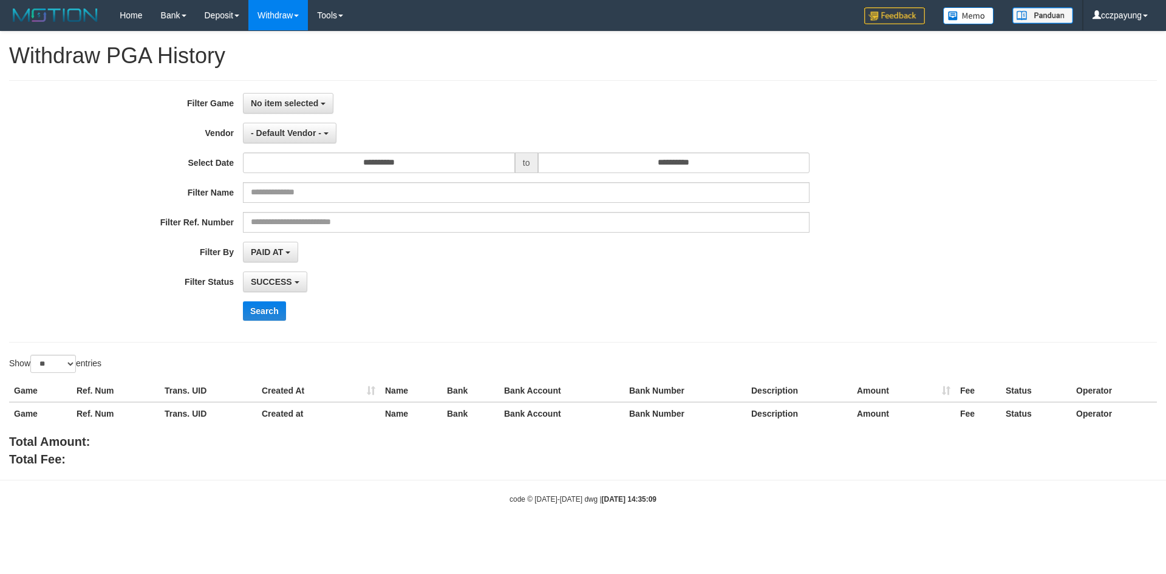
select select
select select "**"
click at [267, 104] on span "No item selected" at bounding box center [284, 103] width 67 height 10
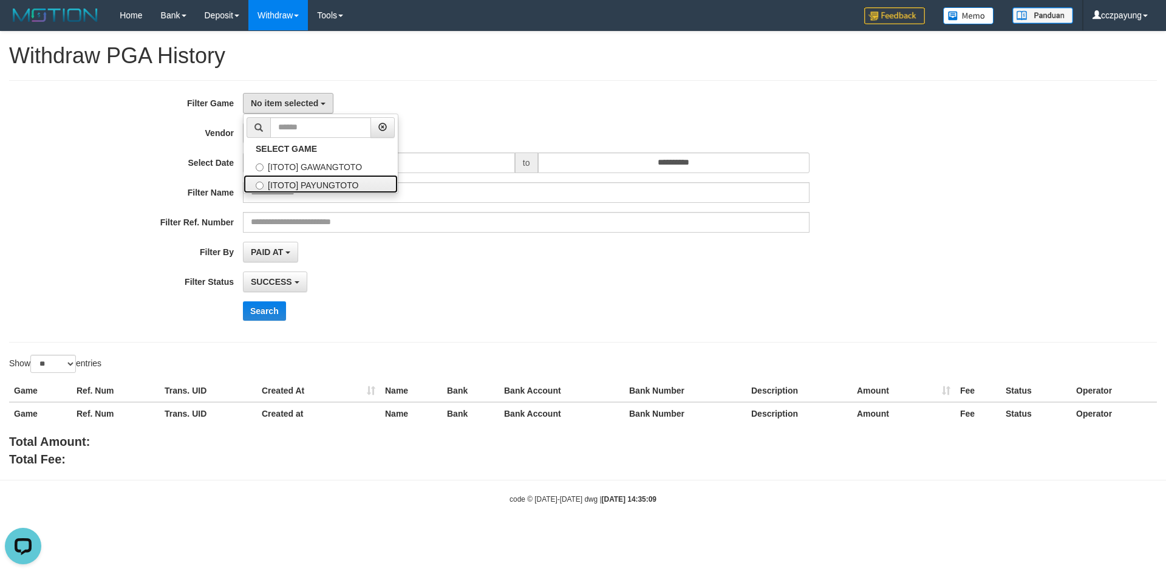
click at [294, 182] on label "[ITOTO] PAYUNGTOTO" at bounding box center [321, 184] width 154 height 18
select select "****"
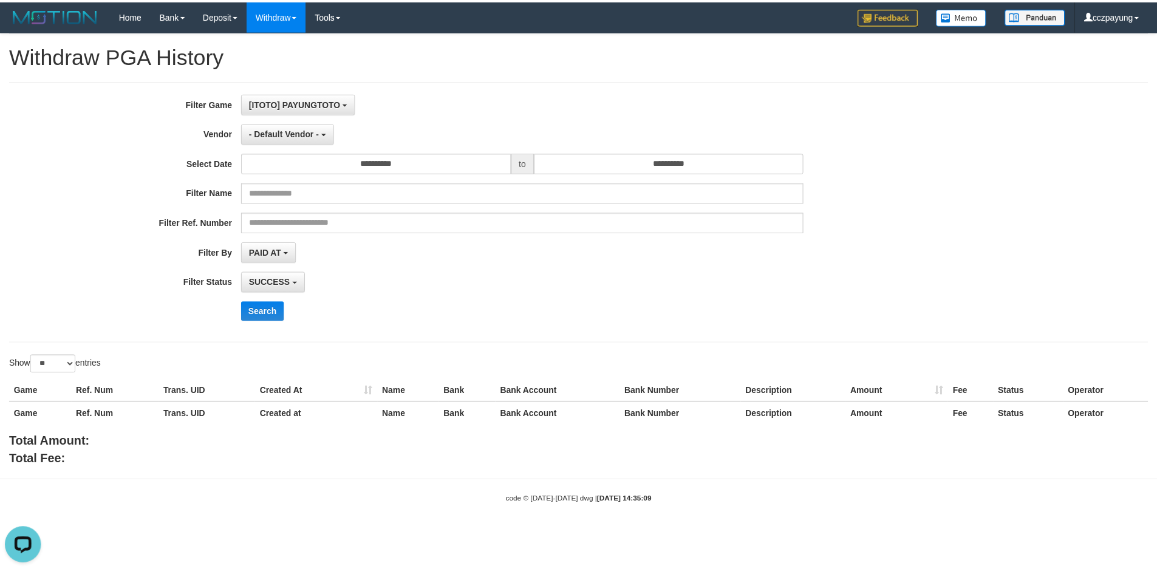
scroll to position [21, 0]
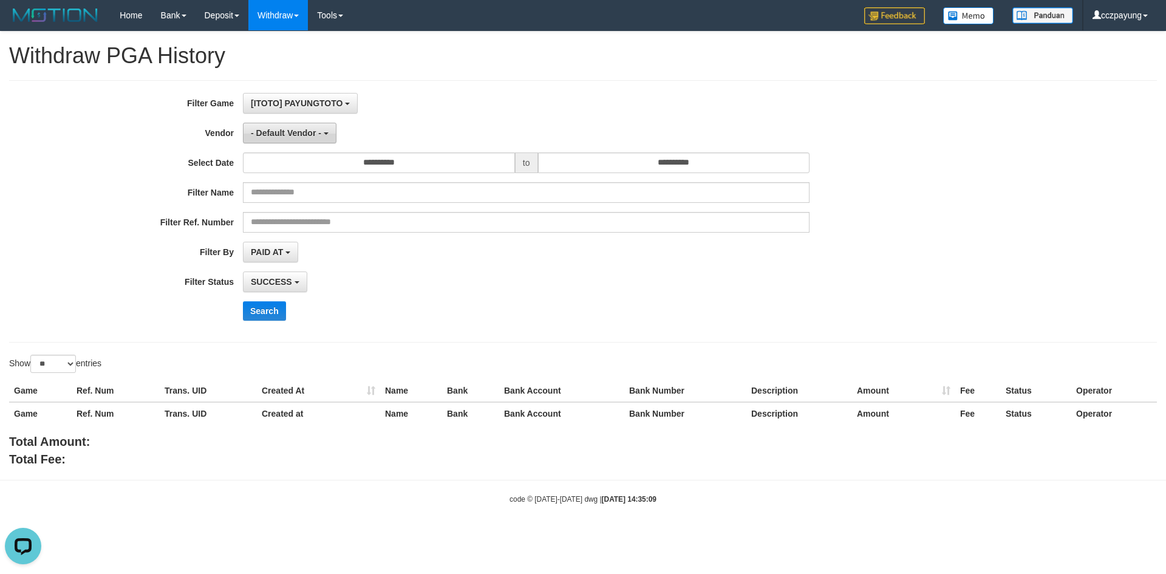
click at [294, 135] on span "- Default Vendor -" at bounding box center [286, 133] width 70 height 10
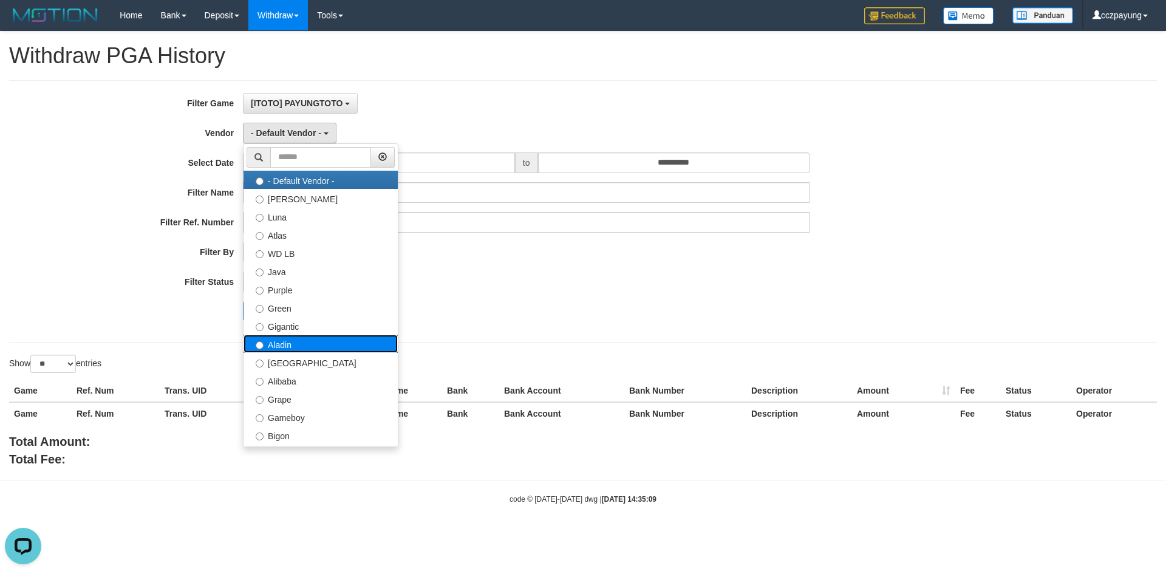
click at [323, 350] on label "Aladin" at bounding box center [321, 344] width 154 height 18
select select "**********"
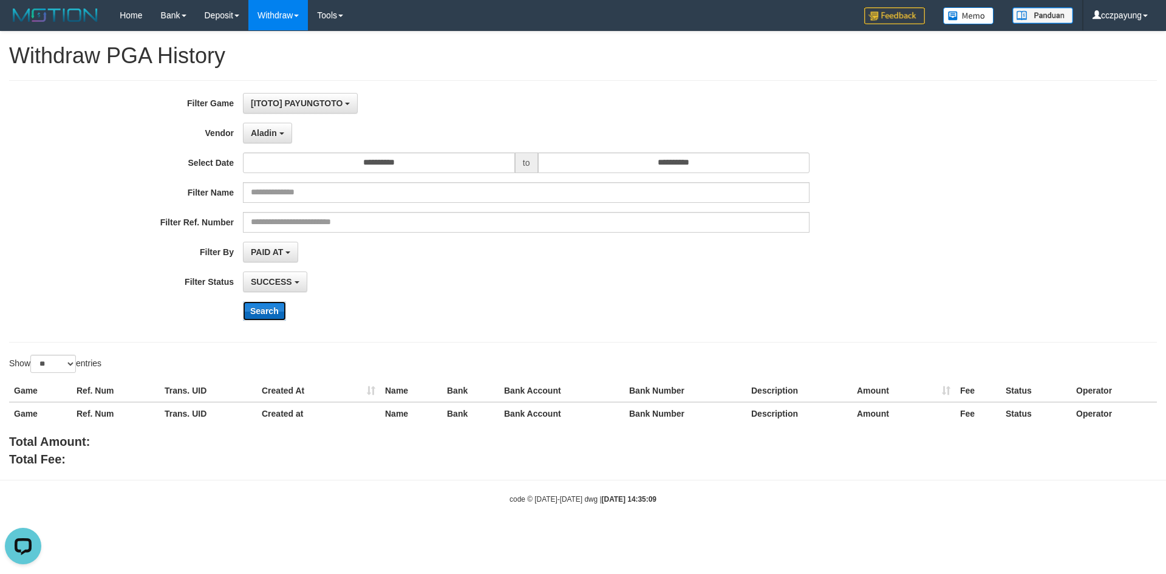
click at [276, 309] on button "Search" at bounding box center [264, 310] width 43 height 19
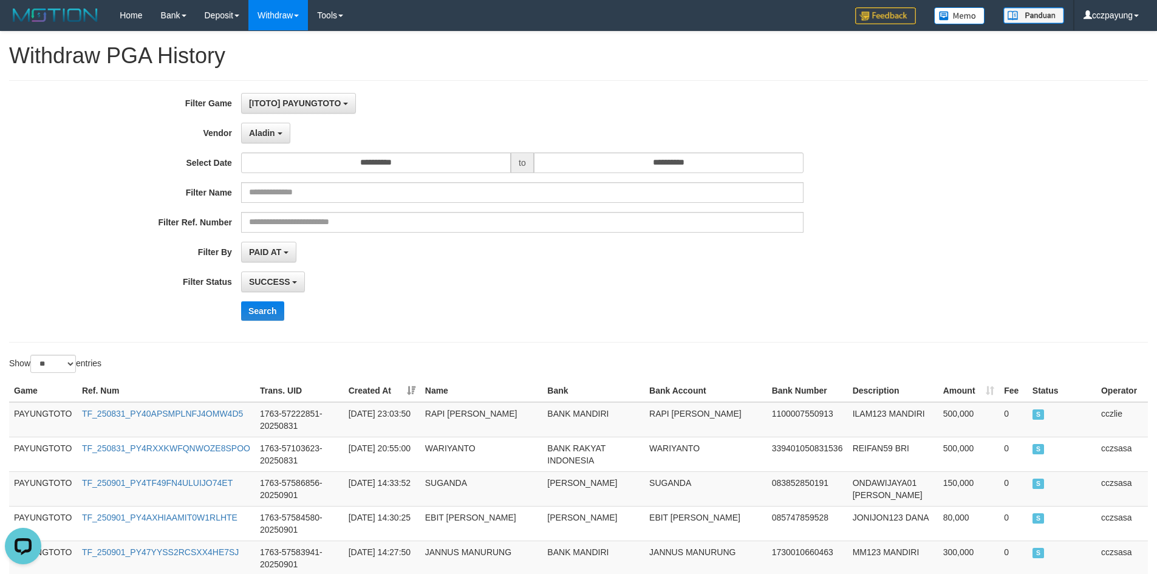
click at [1094, 276] on div "**********" at bounding box center [578, 211] width 1157 height 237
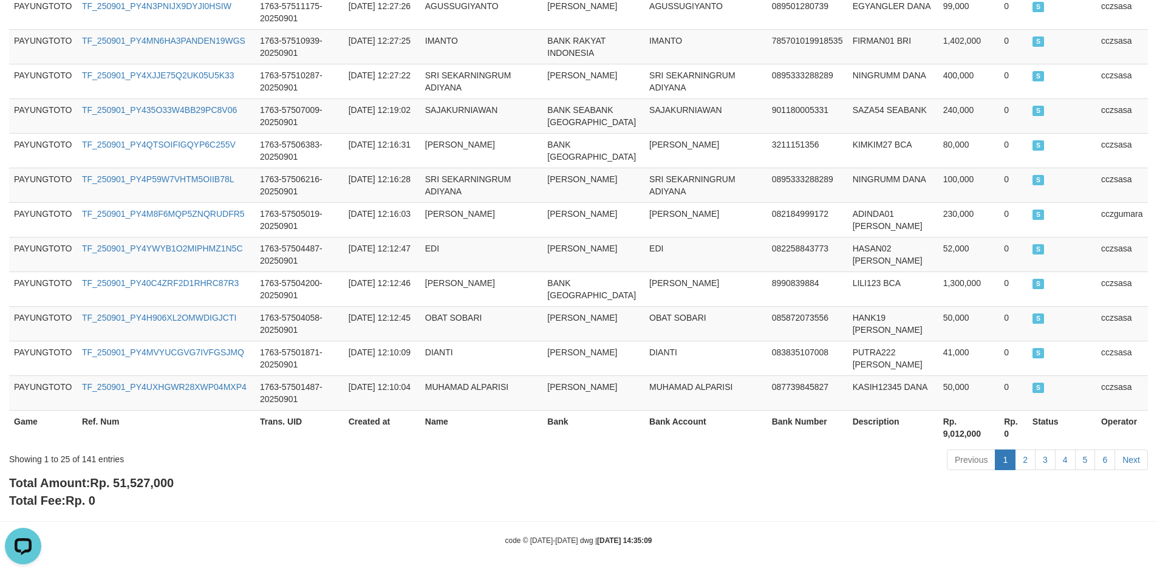
scroll to position [860, 0]
click at [152, 482] on span "Rp. 51,527,000" at bounding box center [132, 480] width 84 height 13
copy span "51,527,000"
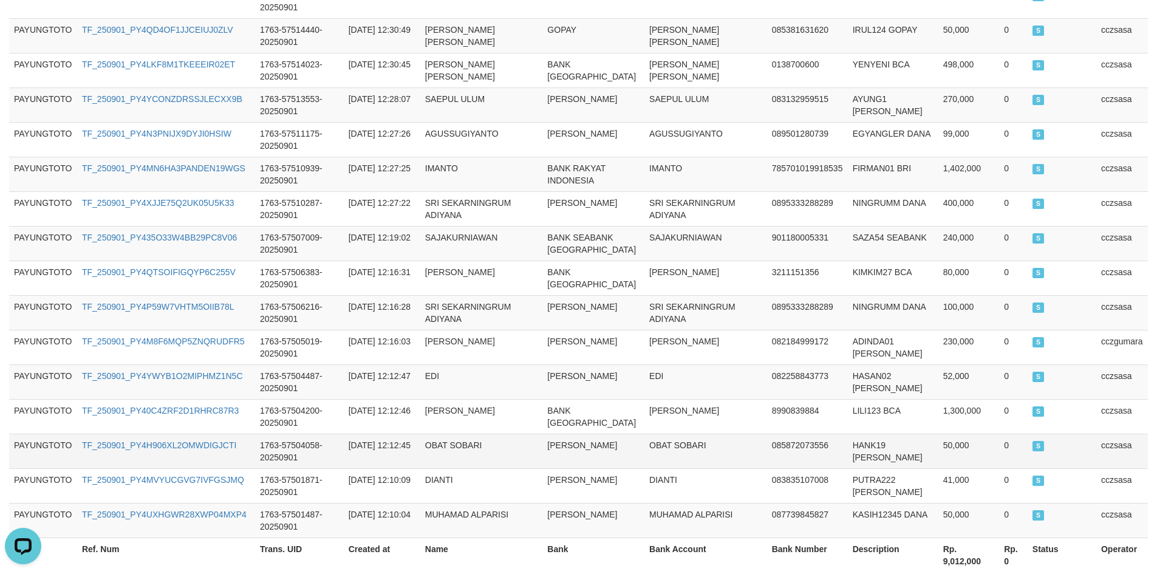
scroll to position [819, 0]
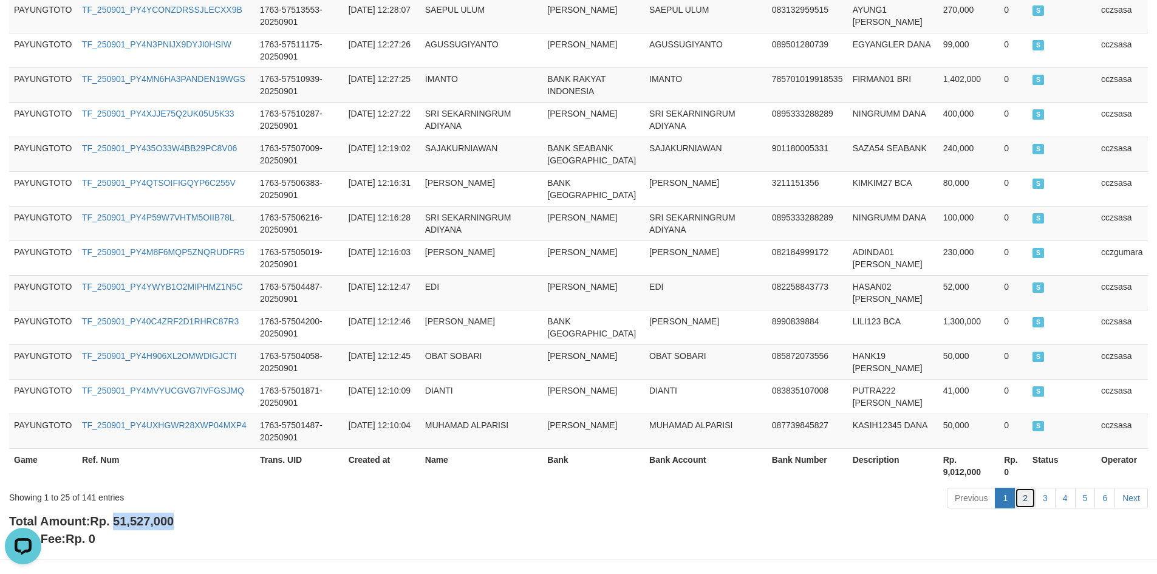
click at [1027, 499] on link "2" at bounding box center [1025, 498] width 21 height 21
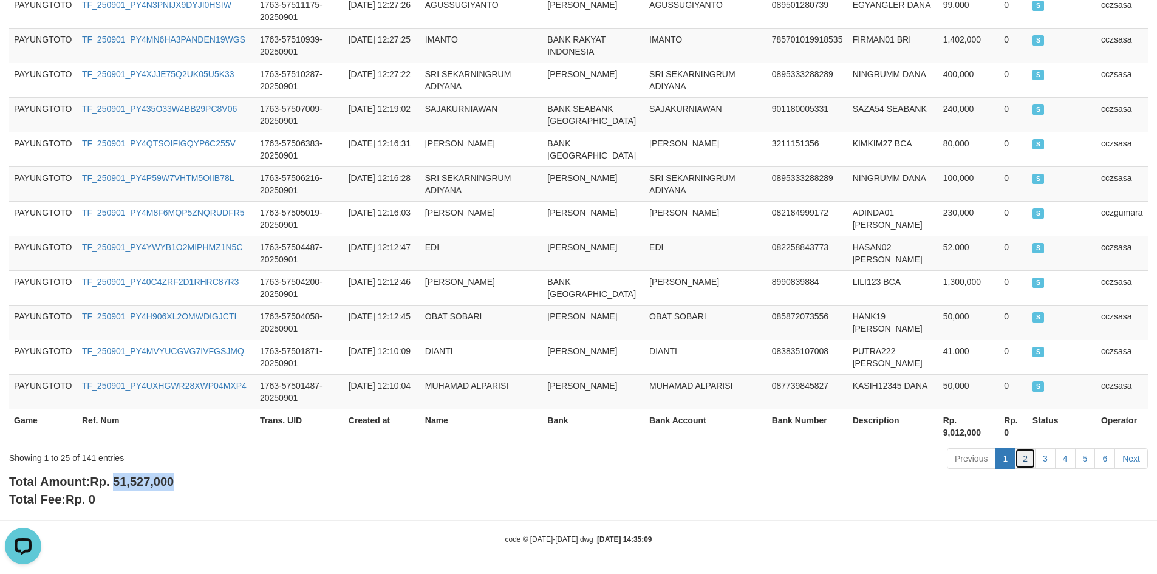
scroll to position [860, 0]
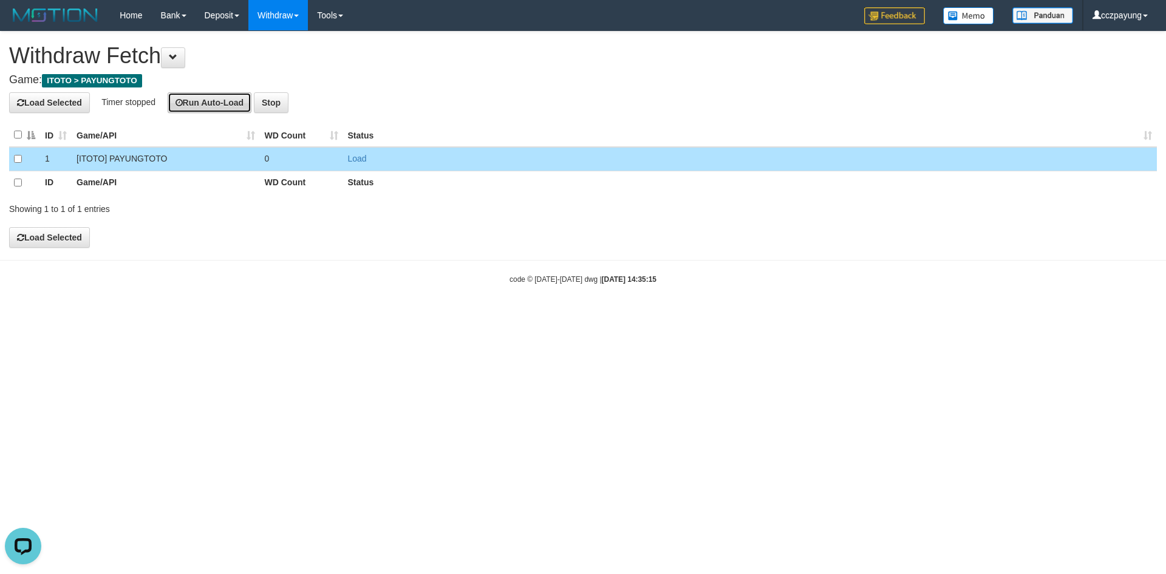
click at [233, 100] on button "Run Auto-Load" at bounding box center [210, 102] width 84 height 21
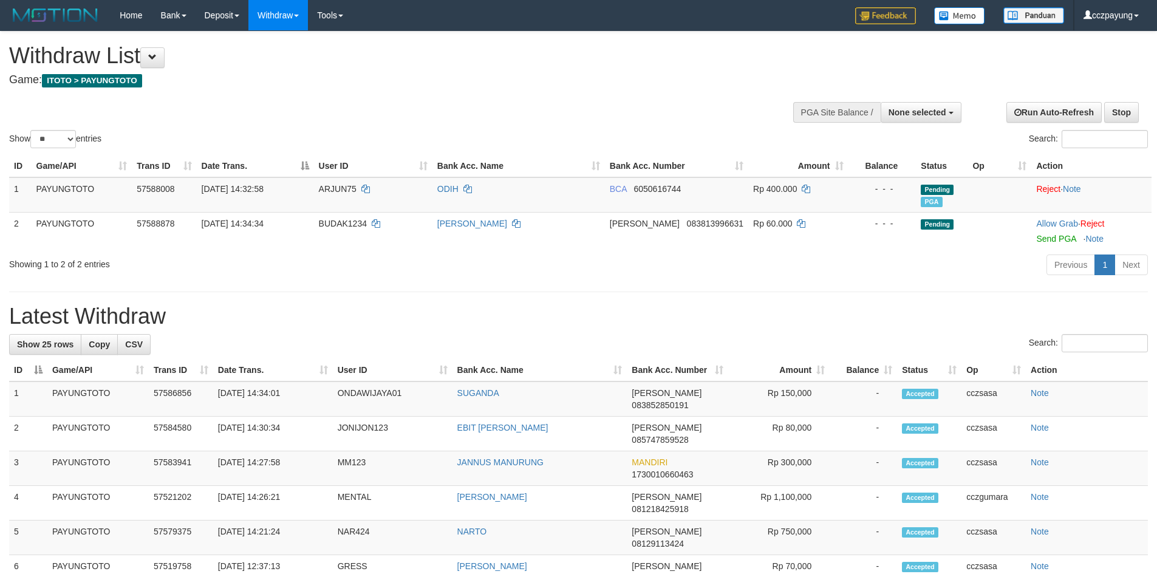
select select
select select "**"
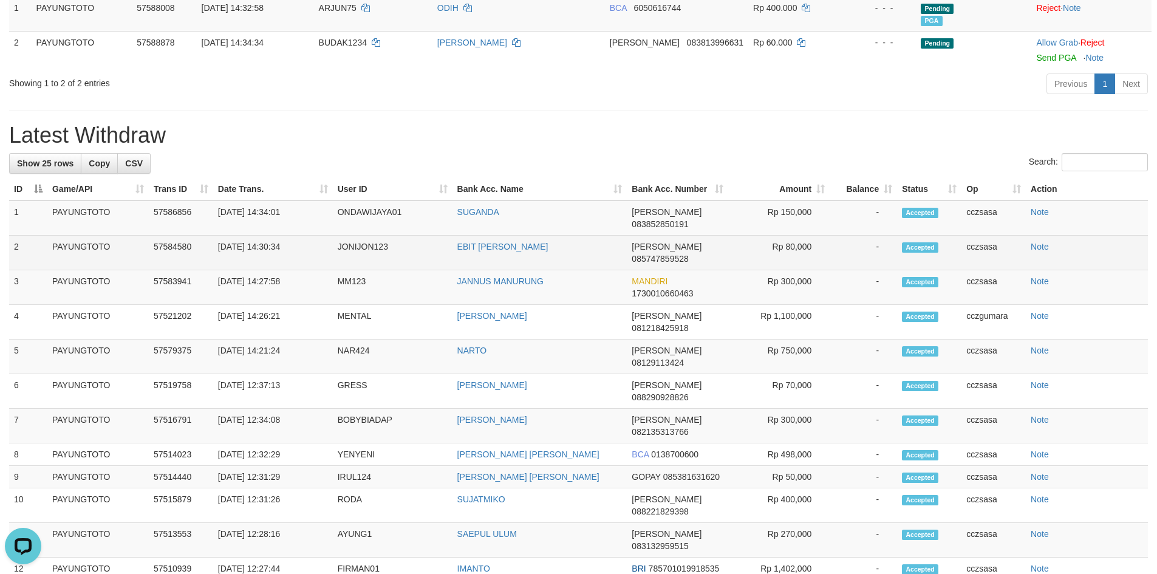
scroll to position [81, 0]
